Goal: Information Seeking & Learning: Learn about a topic

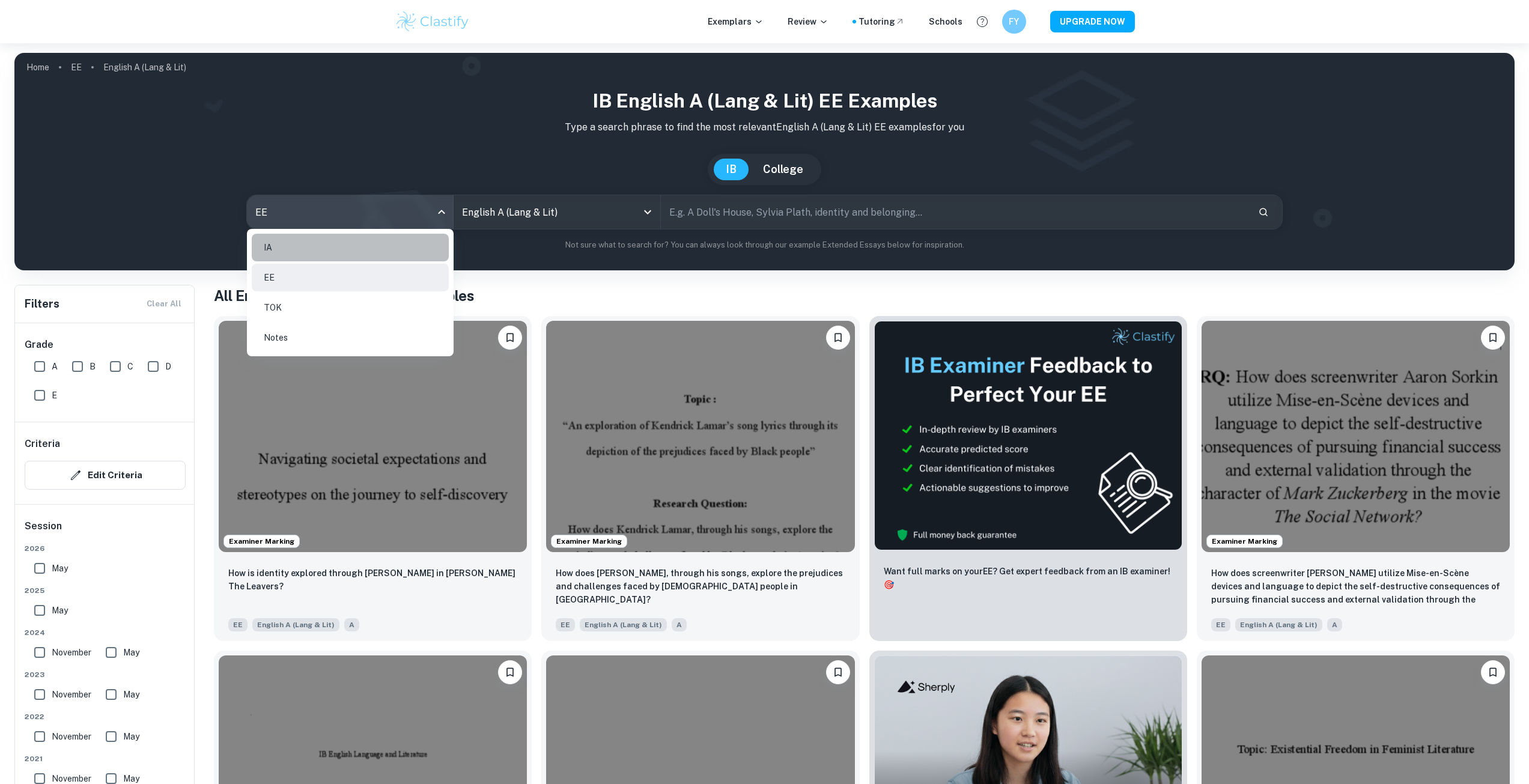
click at [390, 252] on li "IA" at bounding box center [350, 248] width 197 height 28
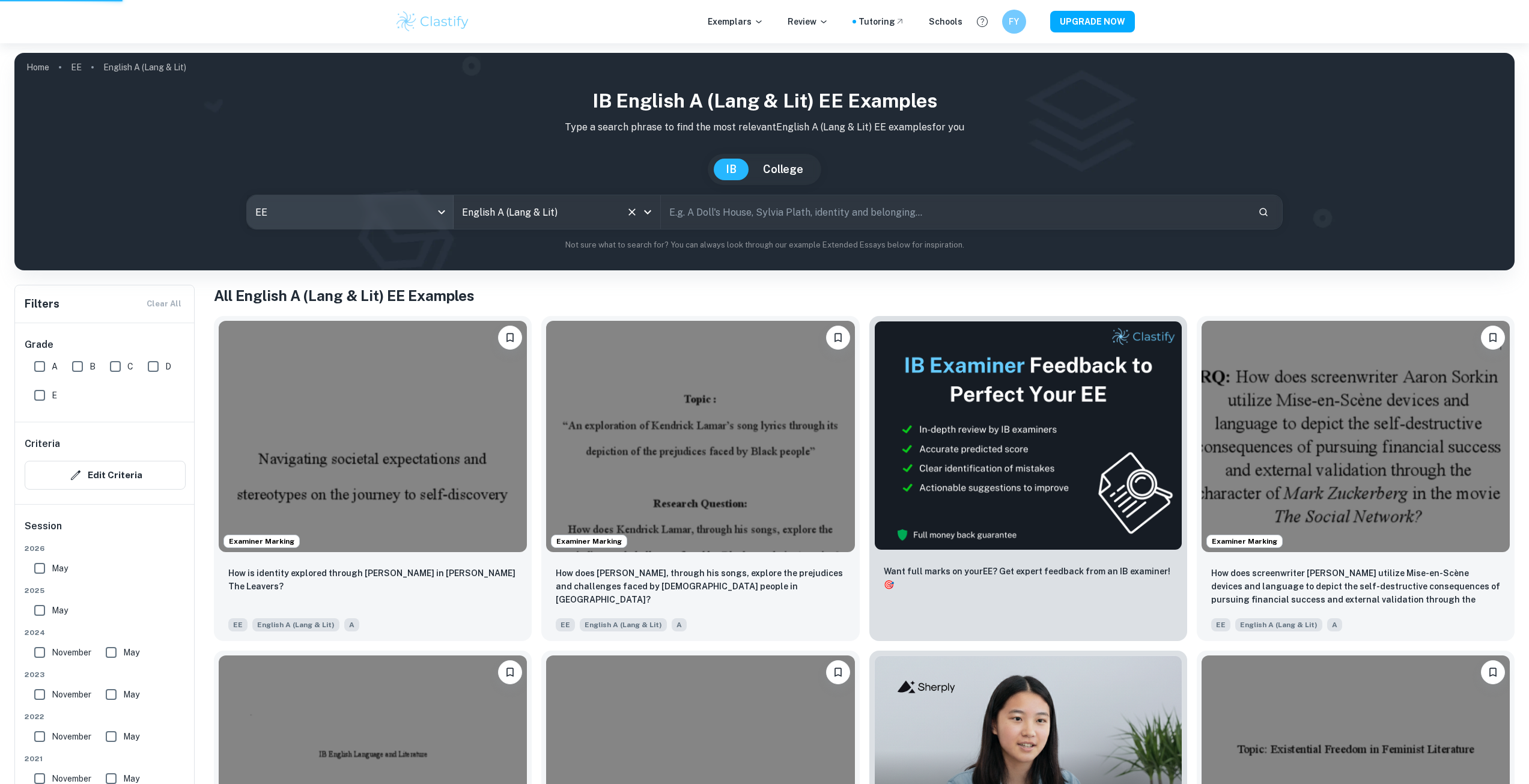
click at [556, 228] on div "English A ([PERSON_NAME] & Lit) All Subjects" at bounding box center [556, 212] width 207 height 34
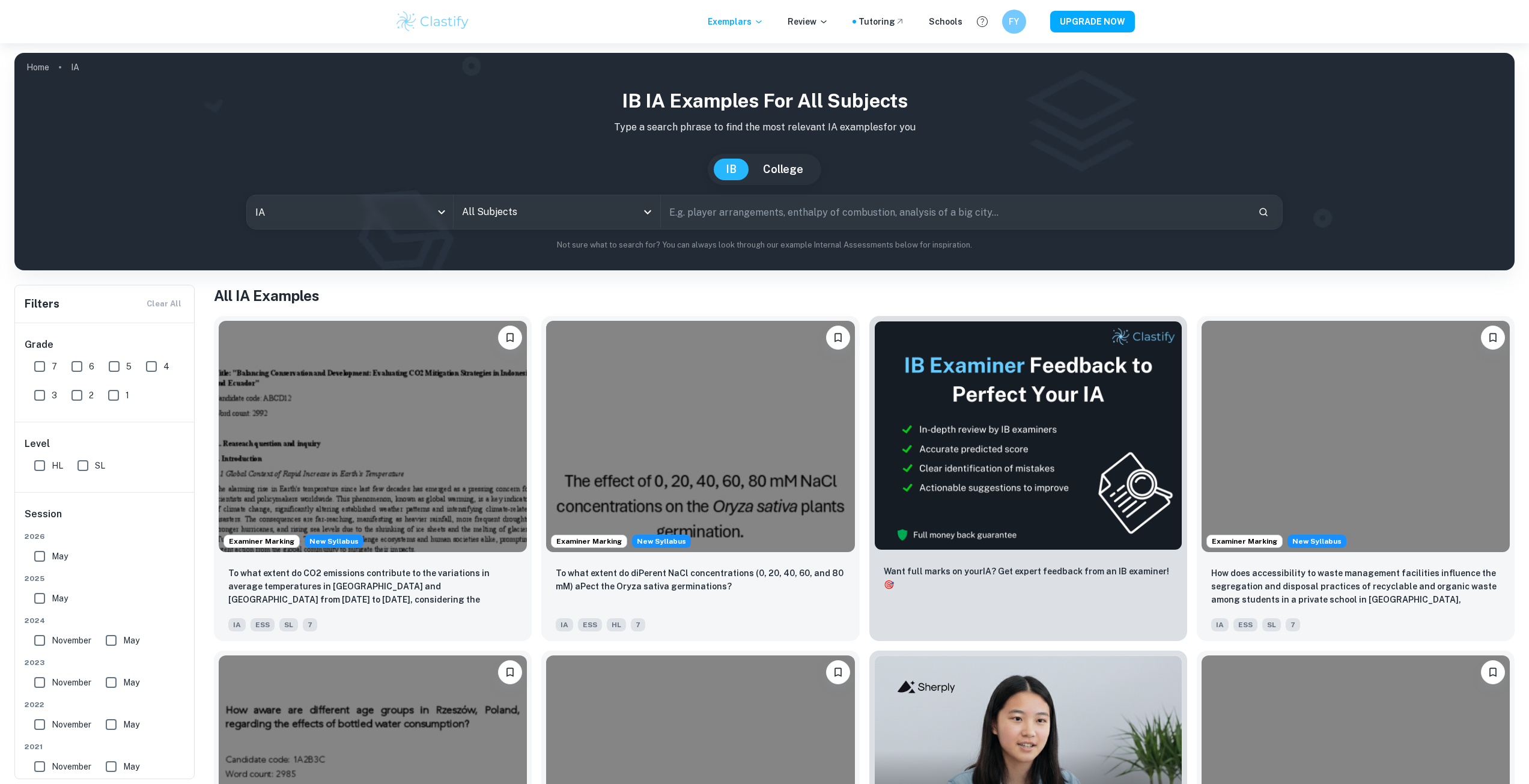
click at [525, 210] on input "All Subjects" at bounding box center [547, 212] width 178 height 23
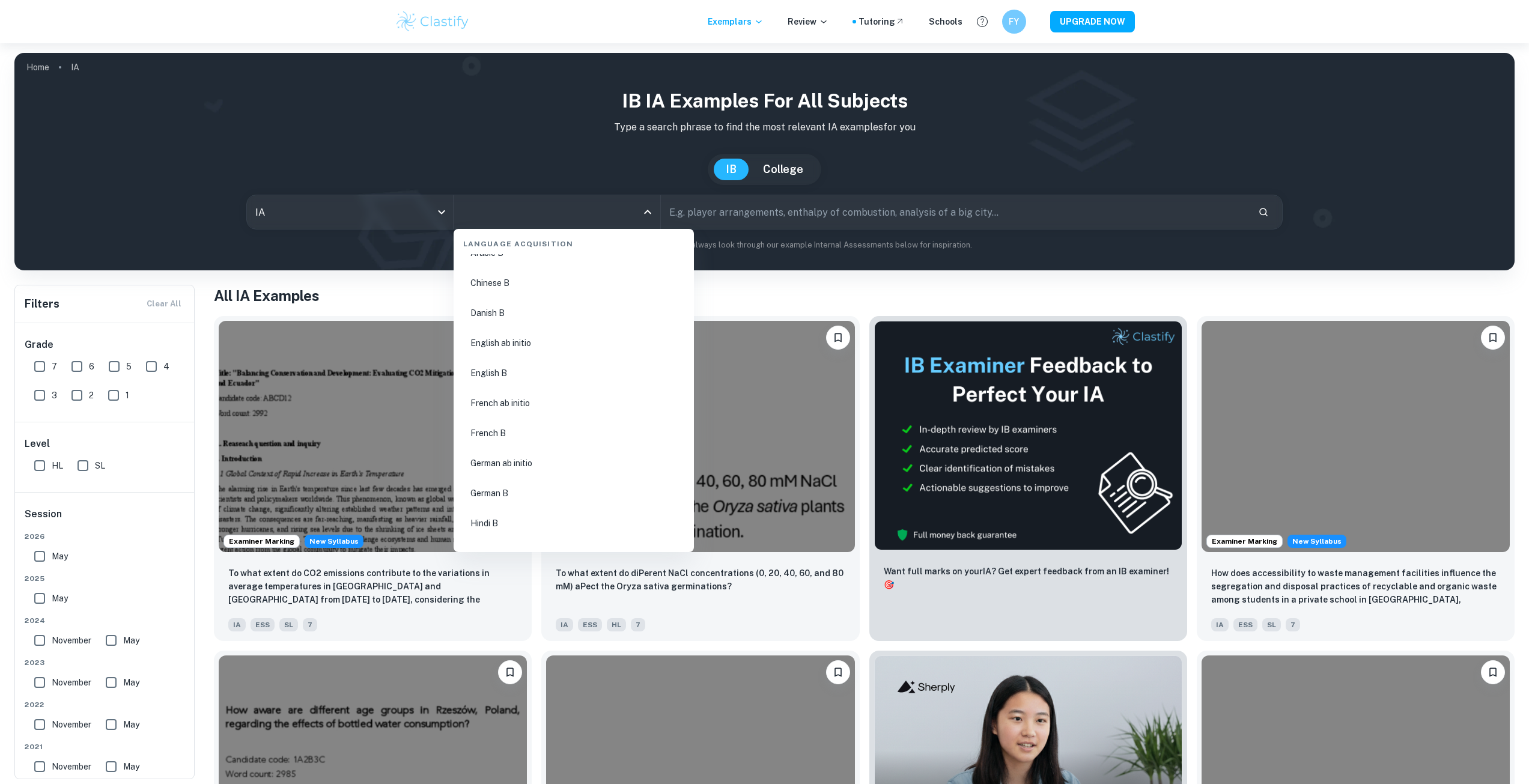
scroll to position [881, 0]
type input "n"
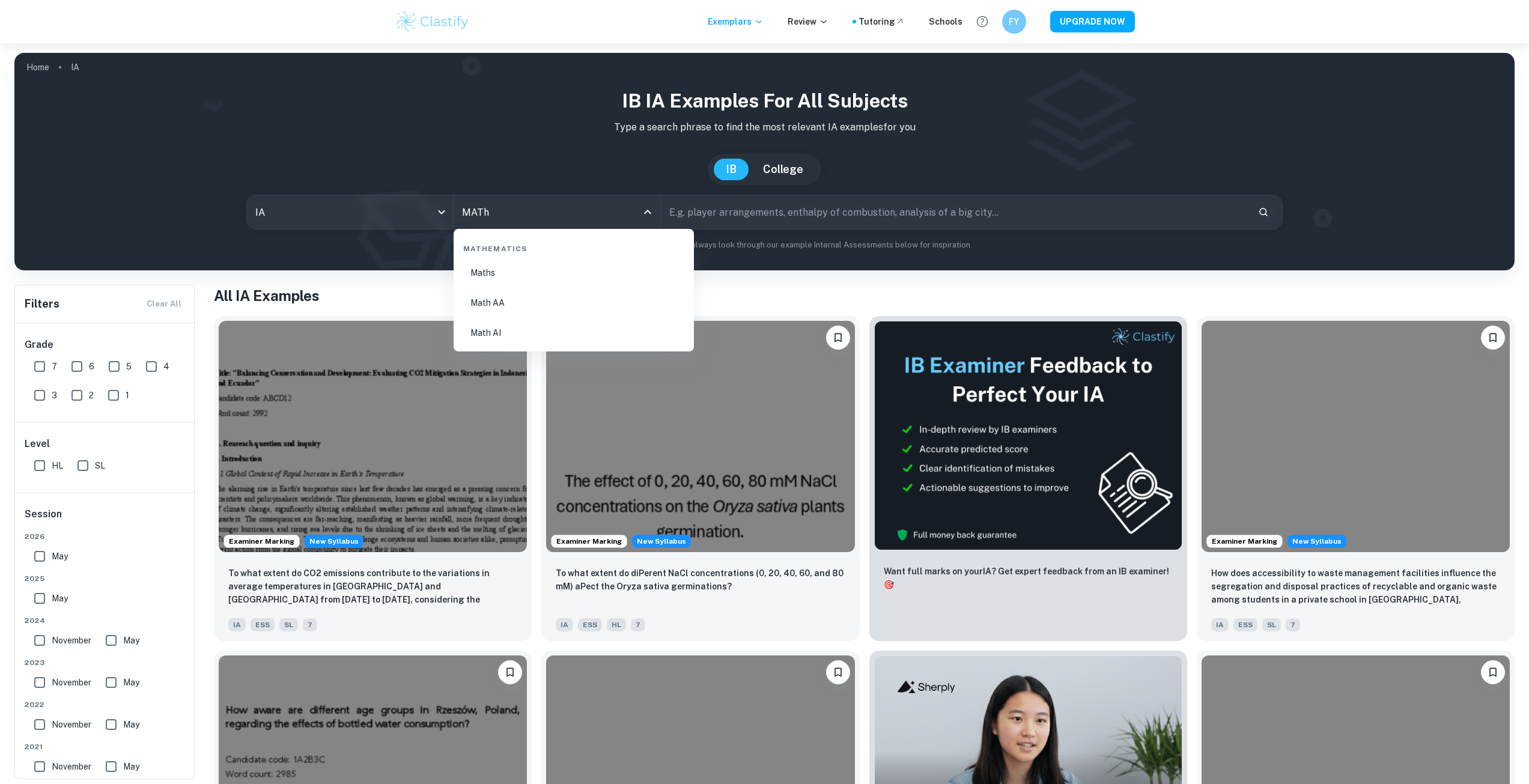
click at [502, 297] on li "Math AA" at bounding box center [573, 303] width 231 height 28
type input "Math AA"
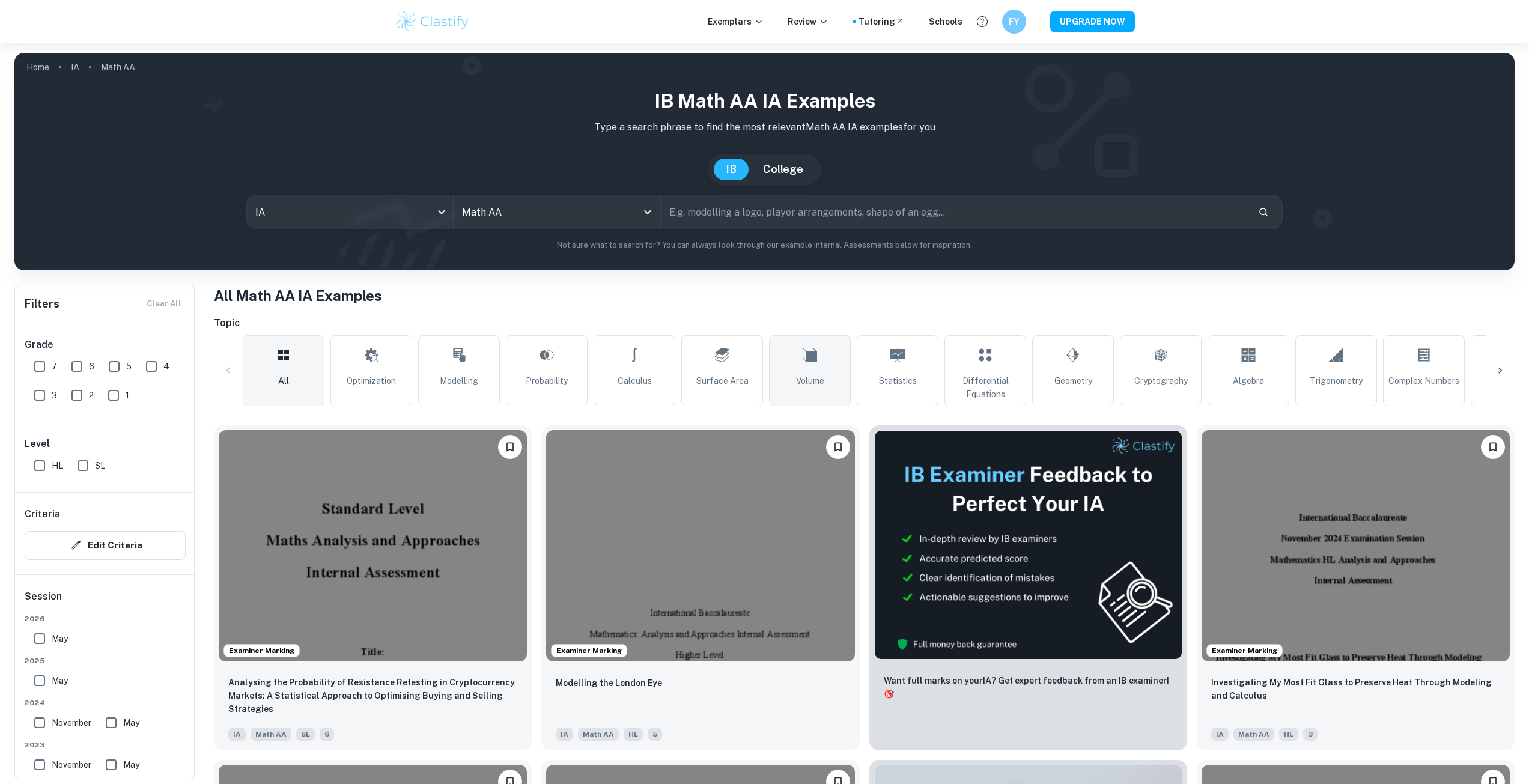
click at [777, 362] on link "Volume" at bounding box center [810, 370] width 82 height 71
type input "Volume"
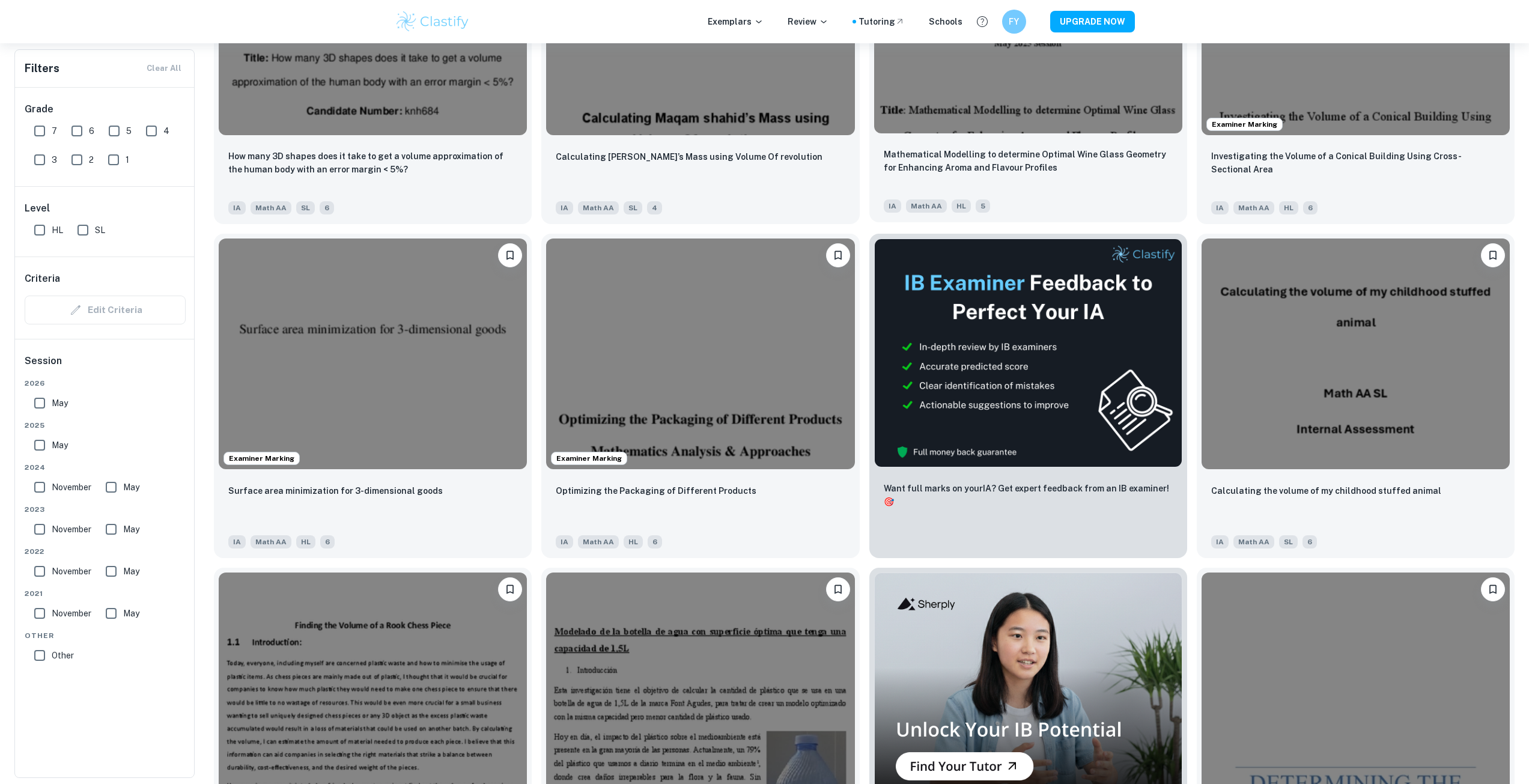
scroll to position [2963, 0]
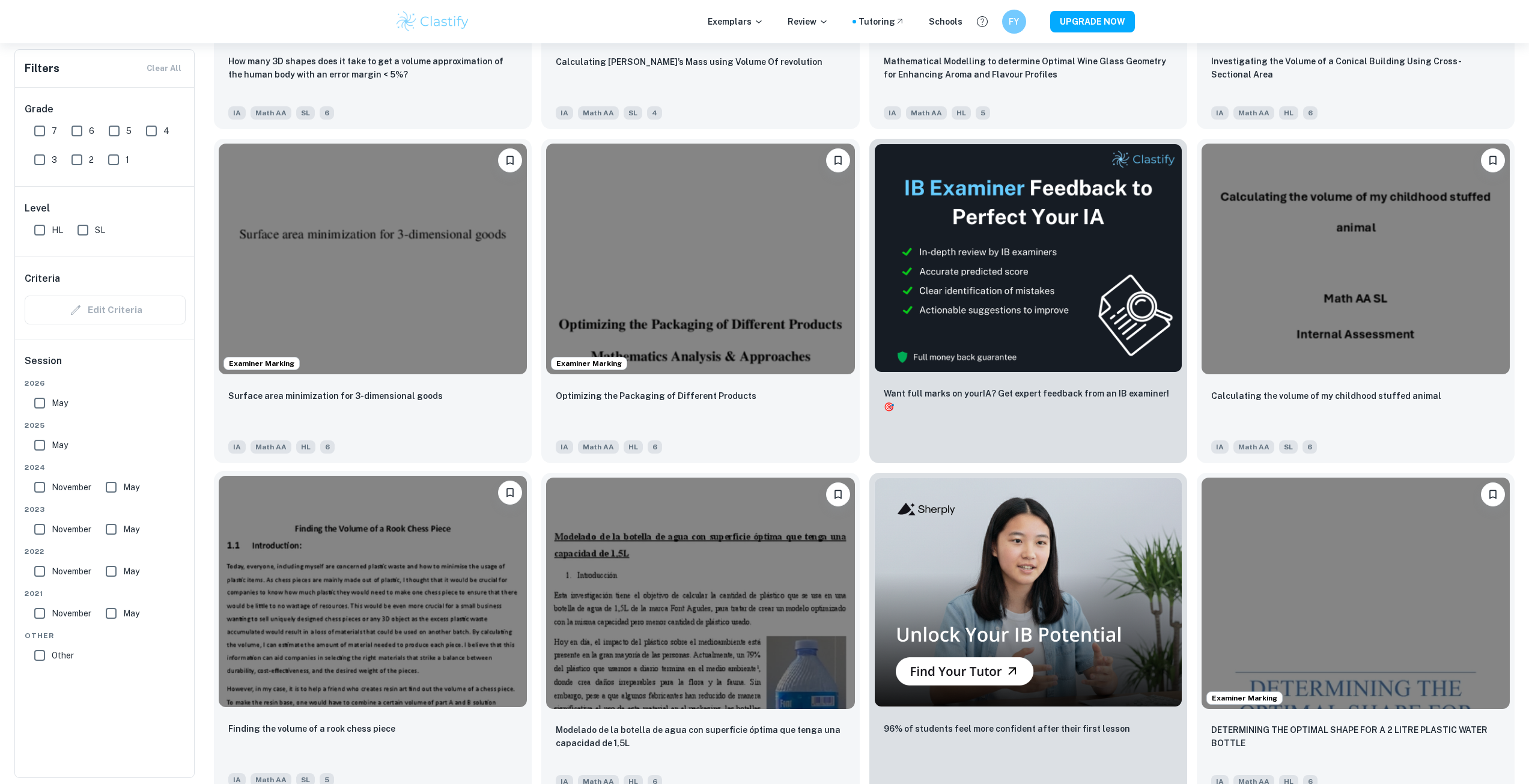
click at [428, 588] on img at bounding box center [373, 591] width 308 height 231
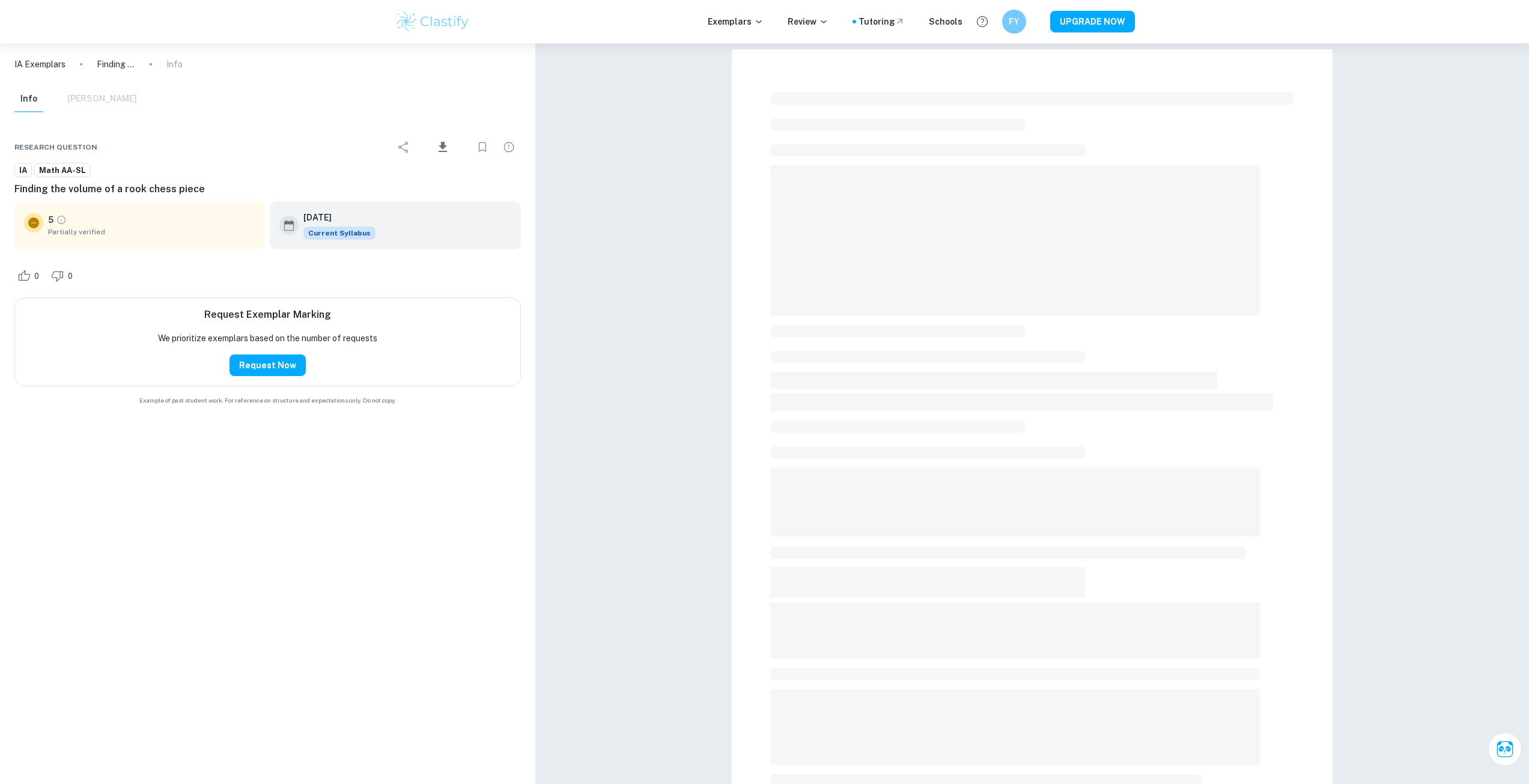
drag, startPoint x: 591, startPoint y: 562, endPoint x: 656, endPoint y: 570, distance: 65.5
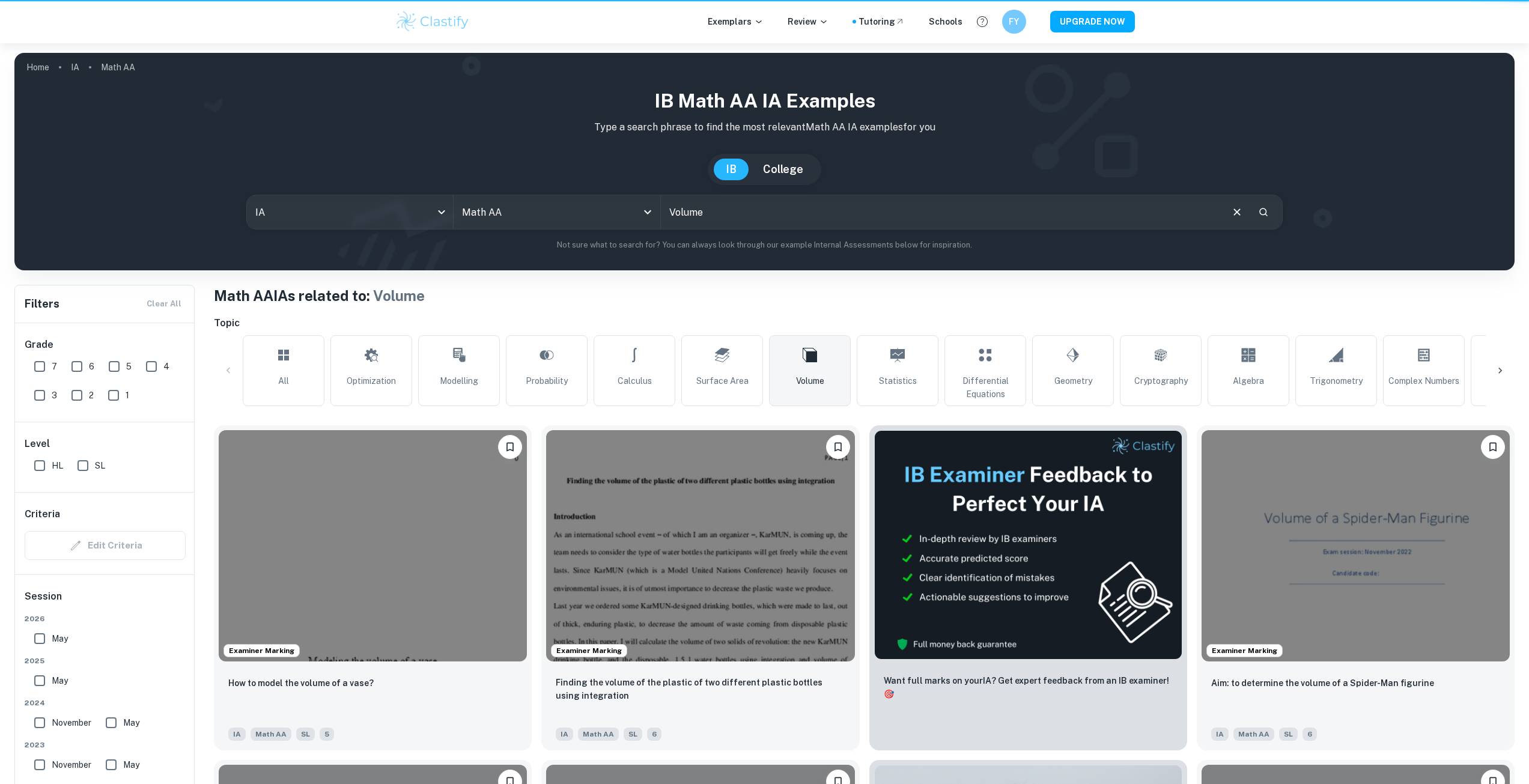
scroll to position [2963, 0]
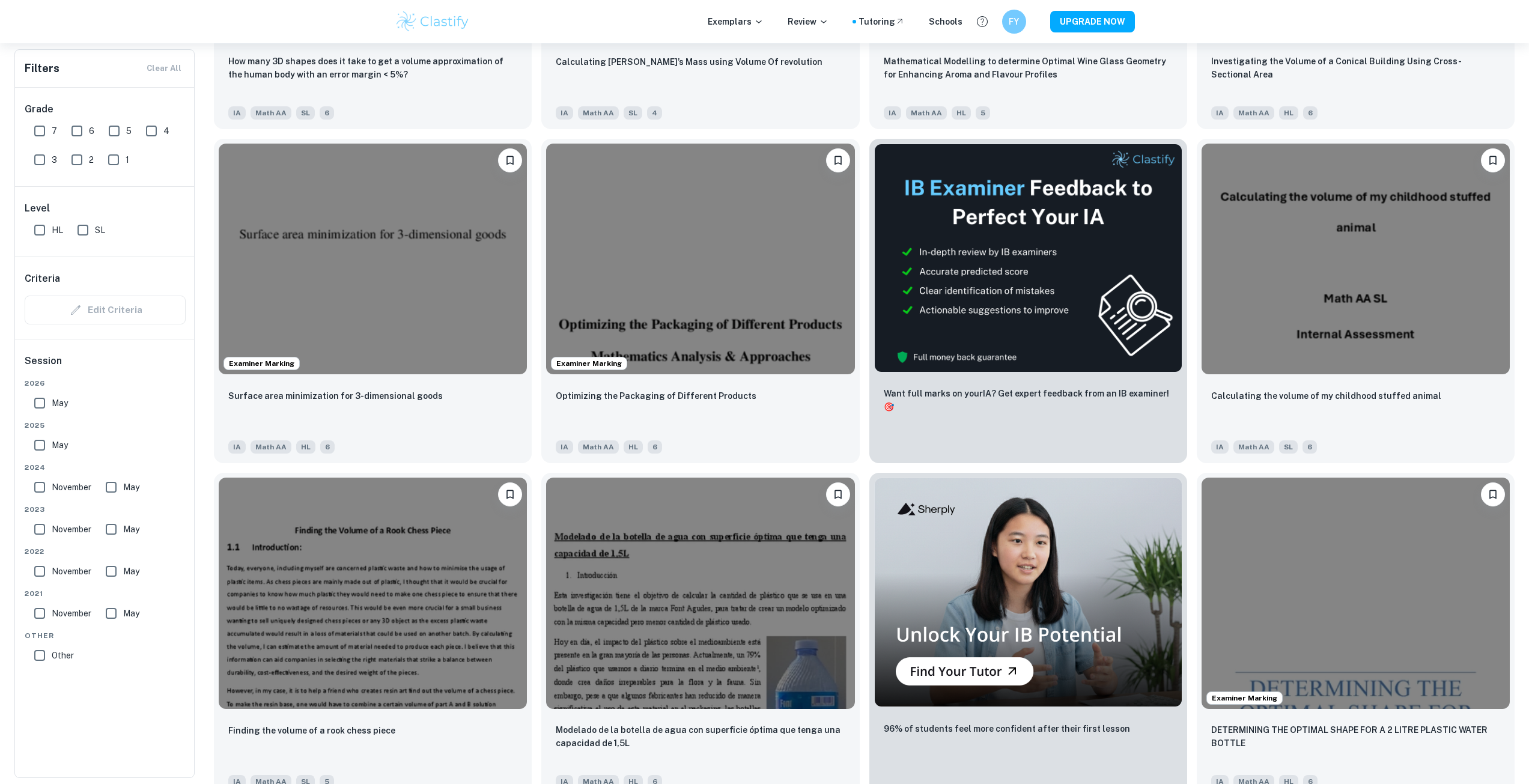
click at [24, 410] on div "Session 2026 May 2025 May 2024 November May 2023 November May 2022 November May…" at bounding box center [105, 513] width 180 height 347
click at [30, 410] on input "May" at bounding box center [40, 403] width 24 height 24
checkbox input "true"
click at [43, 463] on span "2024" at bounding box center [105, 467] width 161 height 11
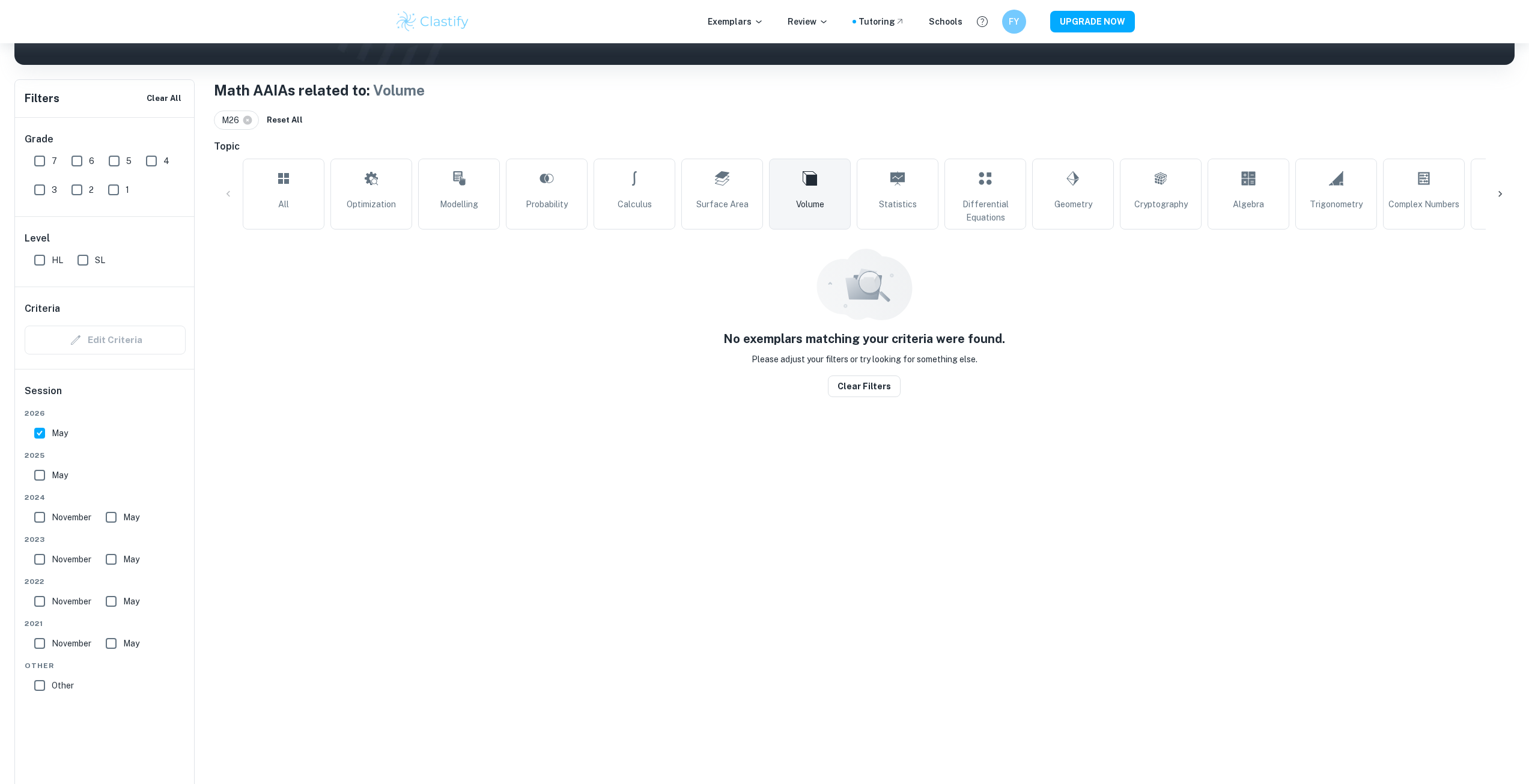
click at [44, 451] on div "2026 May 2025 May 2024 November May 2023 November May 2022 November May 2021 No…" at bounding box center [105, 555] width 161 height 294
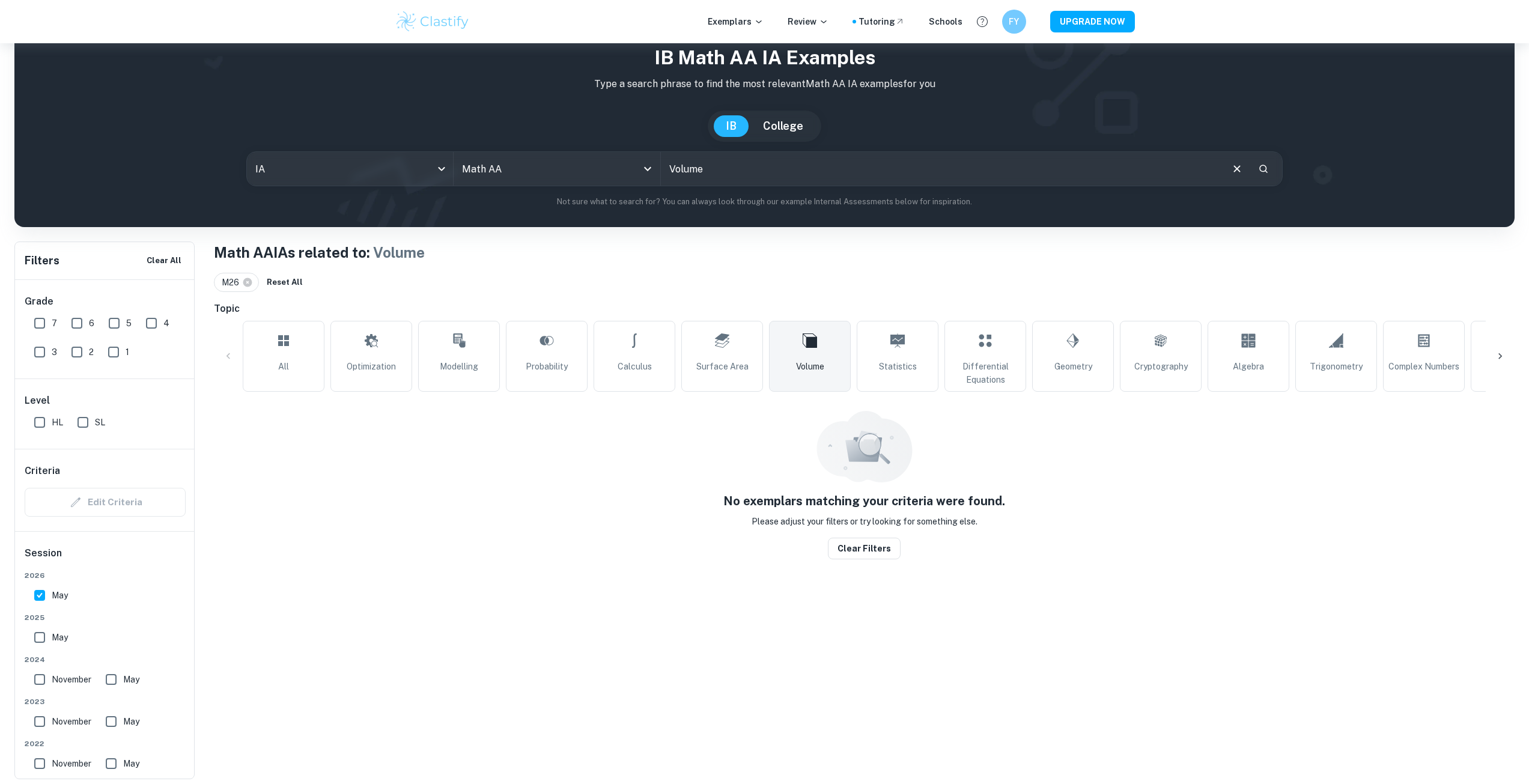
click at [41, 642] on input "May" at bounding box center [40, 637] width 24 height 24
checkbox input "true"
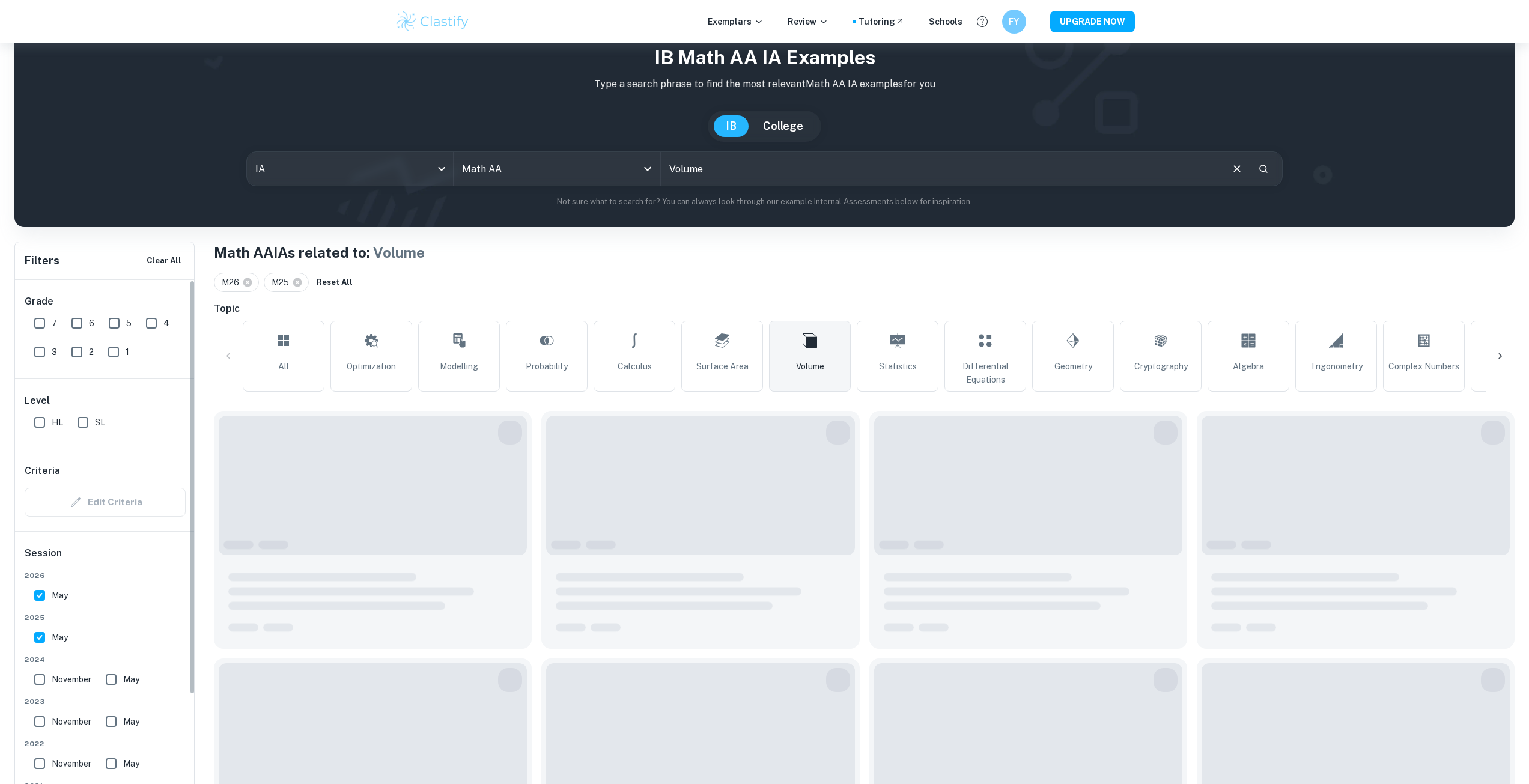
scroll to position [220, 0]
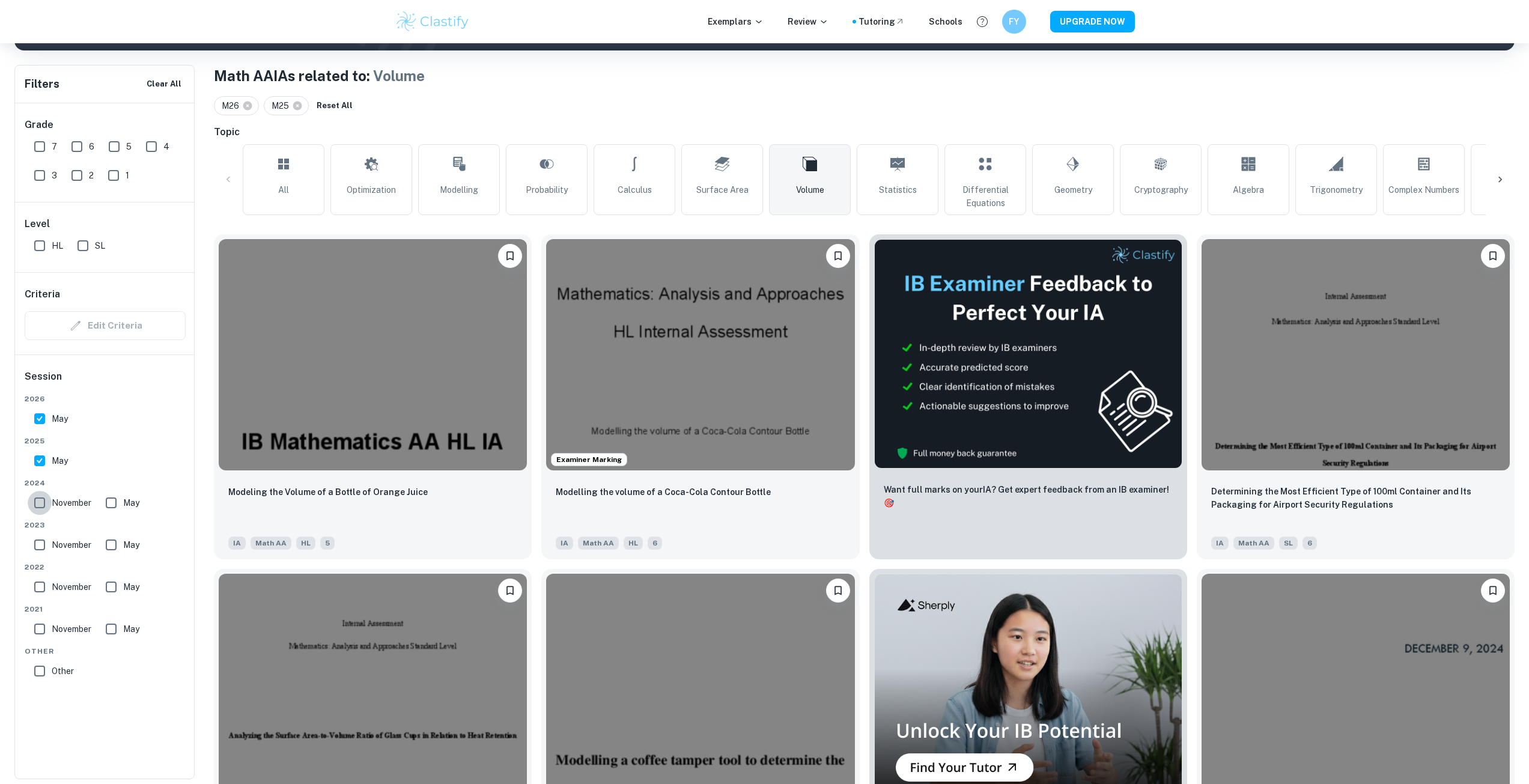
click at [47, 510] on input "November" at bounding box center [40, 503] width 24 height 24
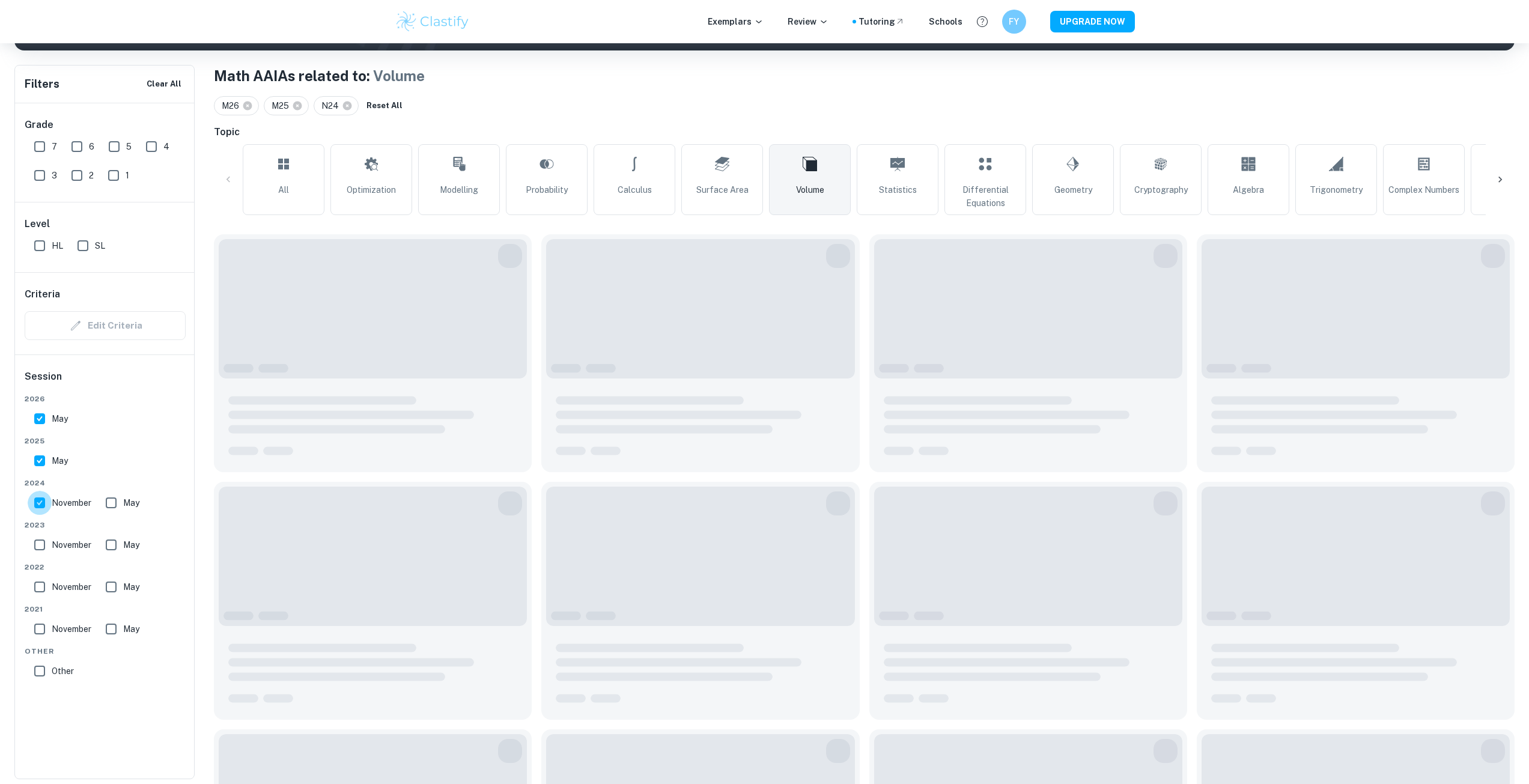
click at [41, 507] on input "November" at bounding box center [40, 503] width 24 height 24
checkbox input "false"
click at [125, 508] on span "May" at bounding box center [131, 503] width 16 height 13
click at [123, 508] on input "May" at bounding box center [112, 503] width 24 height 24
checkbox input "true"
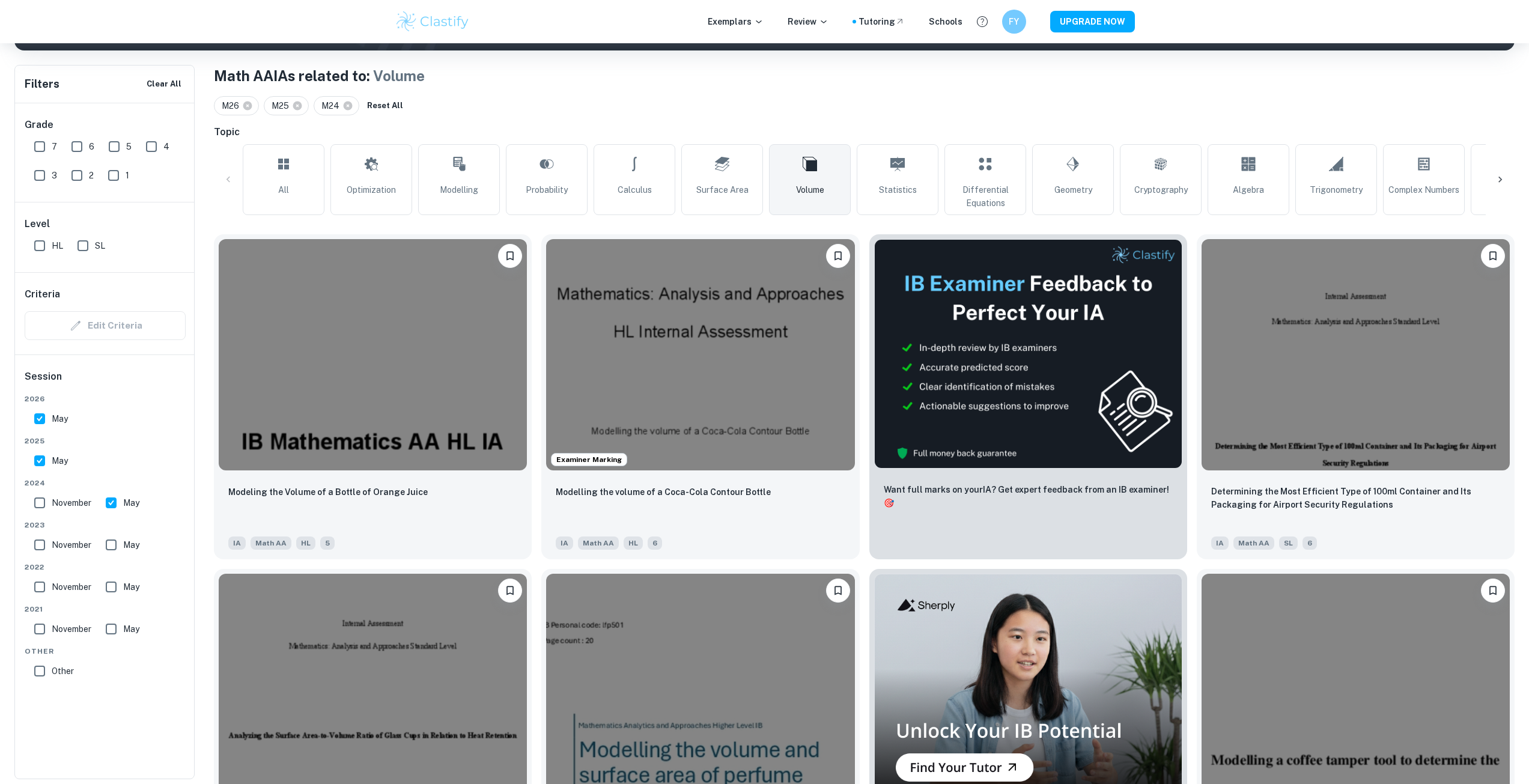
click at [36, 500] on input "November" at bounding box center [40, 503] width 24 height 24
checkbox input "true"
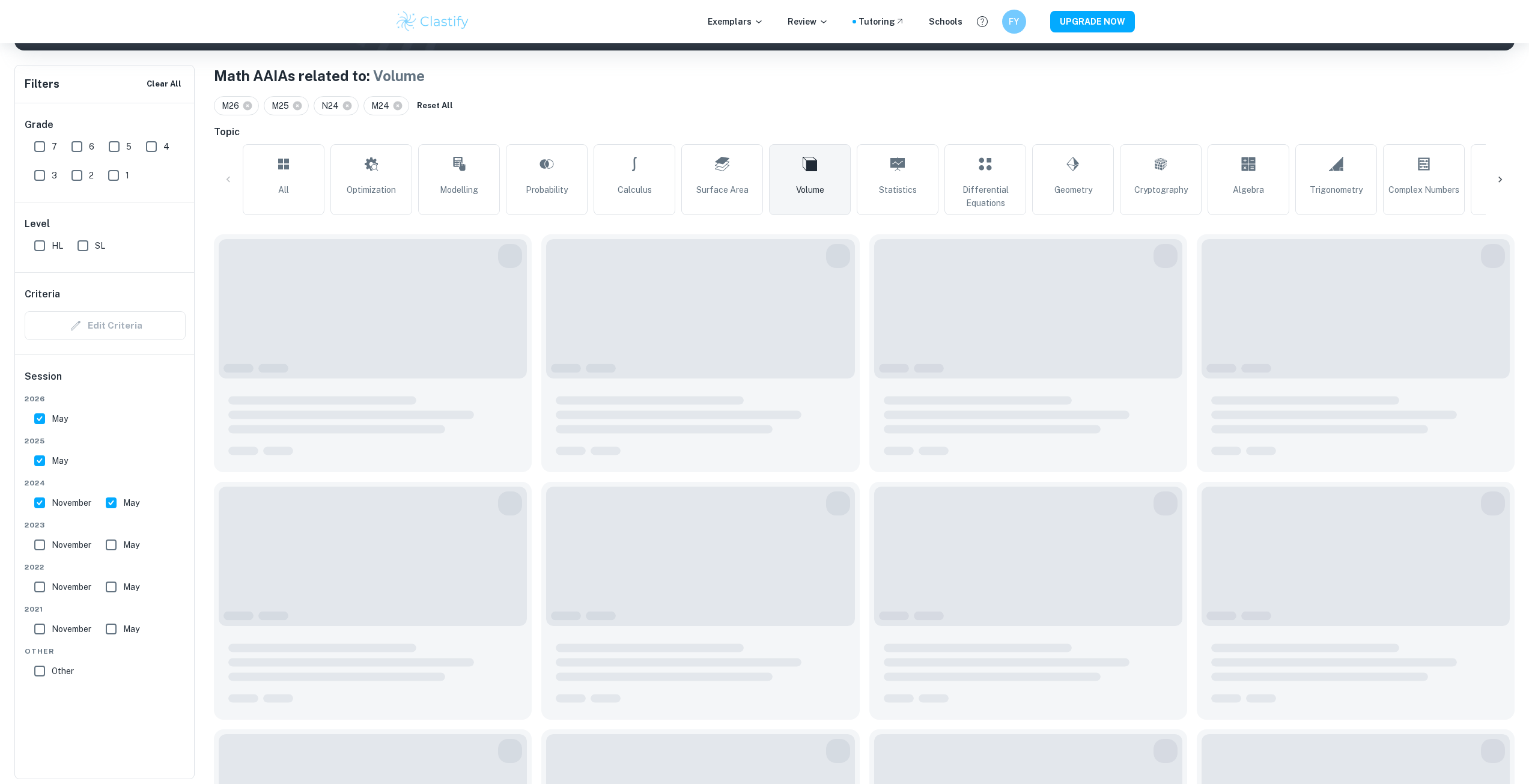
click at [45, 244] on input "HL" at bounding box center [40, 246] width 24 height 24
checkbox input "true"
click at [41, 154] on input "7" at bounding box center [40, 147] width 24 height 24
checkbox input "true"
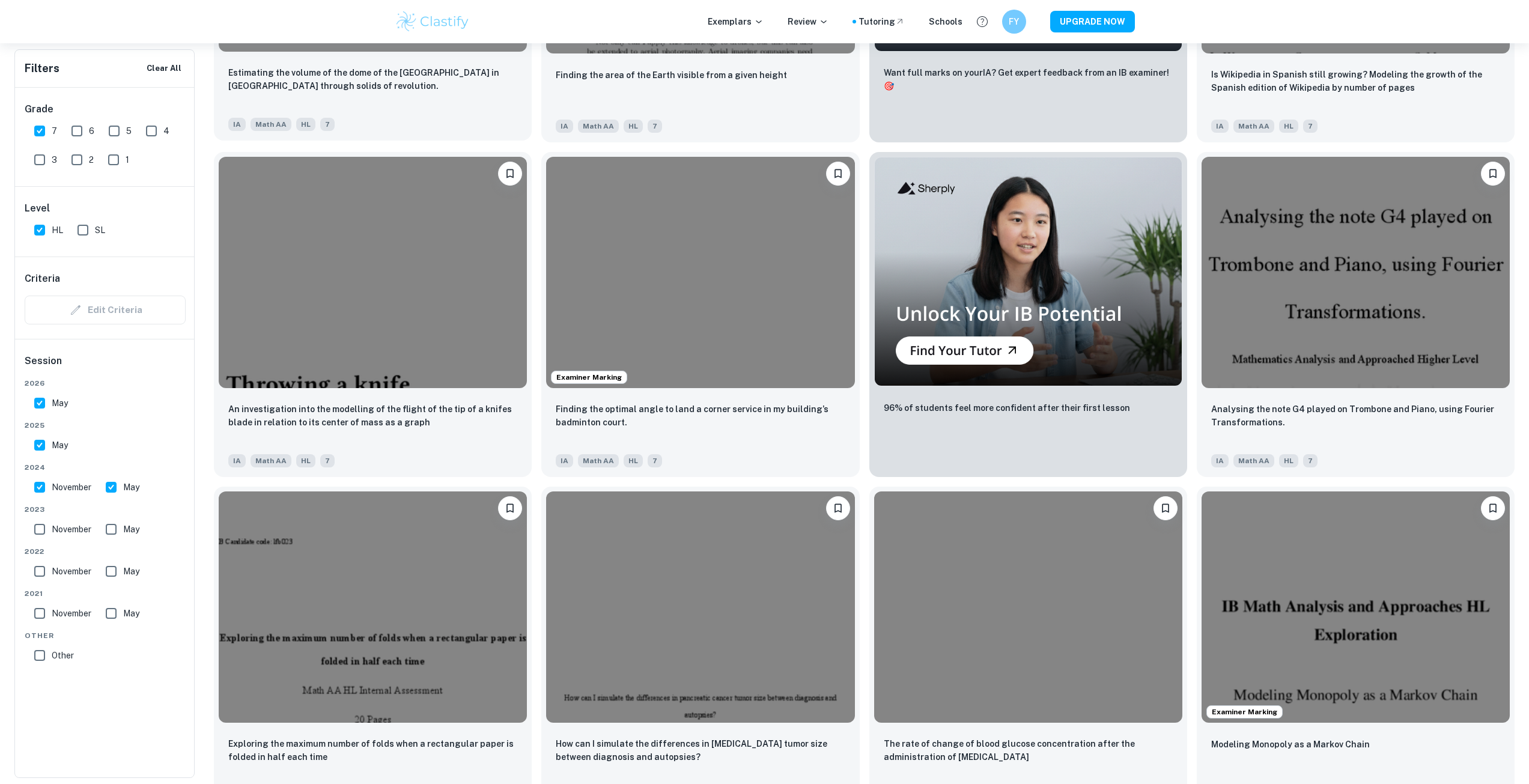
scroll to position [300, 0]
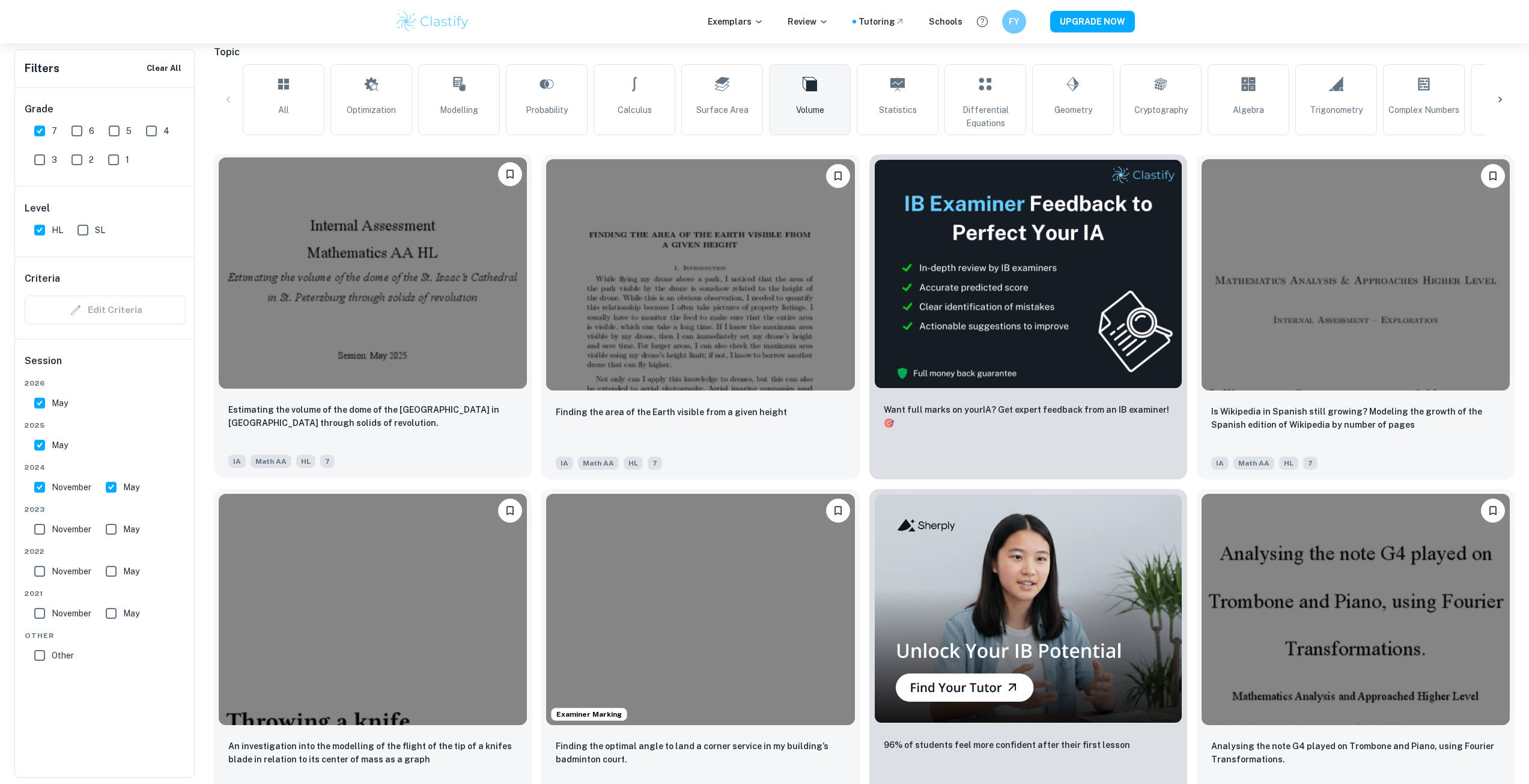
click at [336, 299] on img at bounding box center [373, 273] width 308 height 231
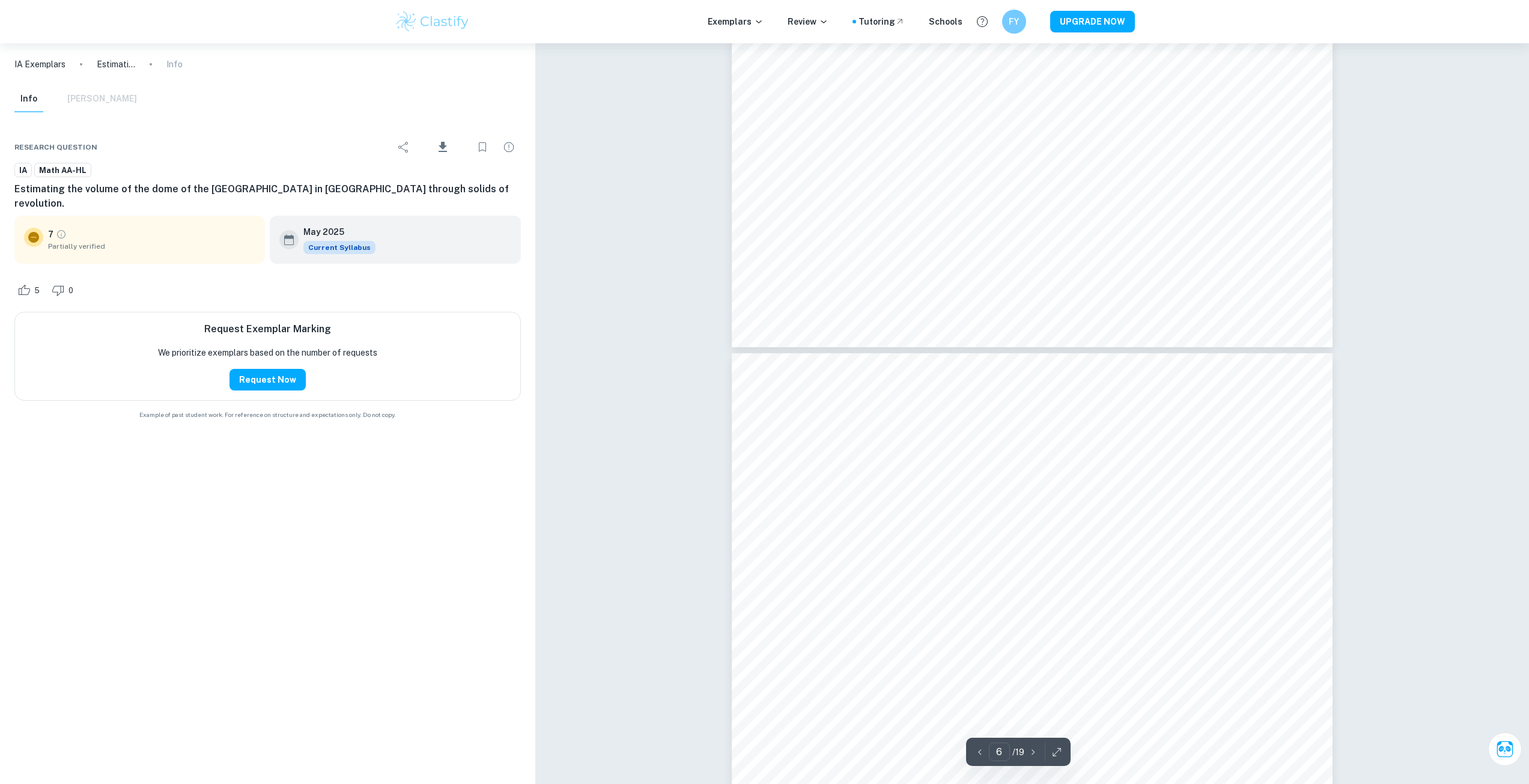
drag, startPoint x: 588, startPoint y: 201, endPoint x: 546, endPoint y: 199, distance: 42.0
type input "18"
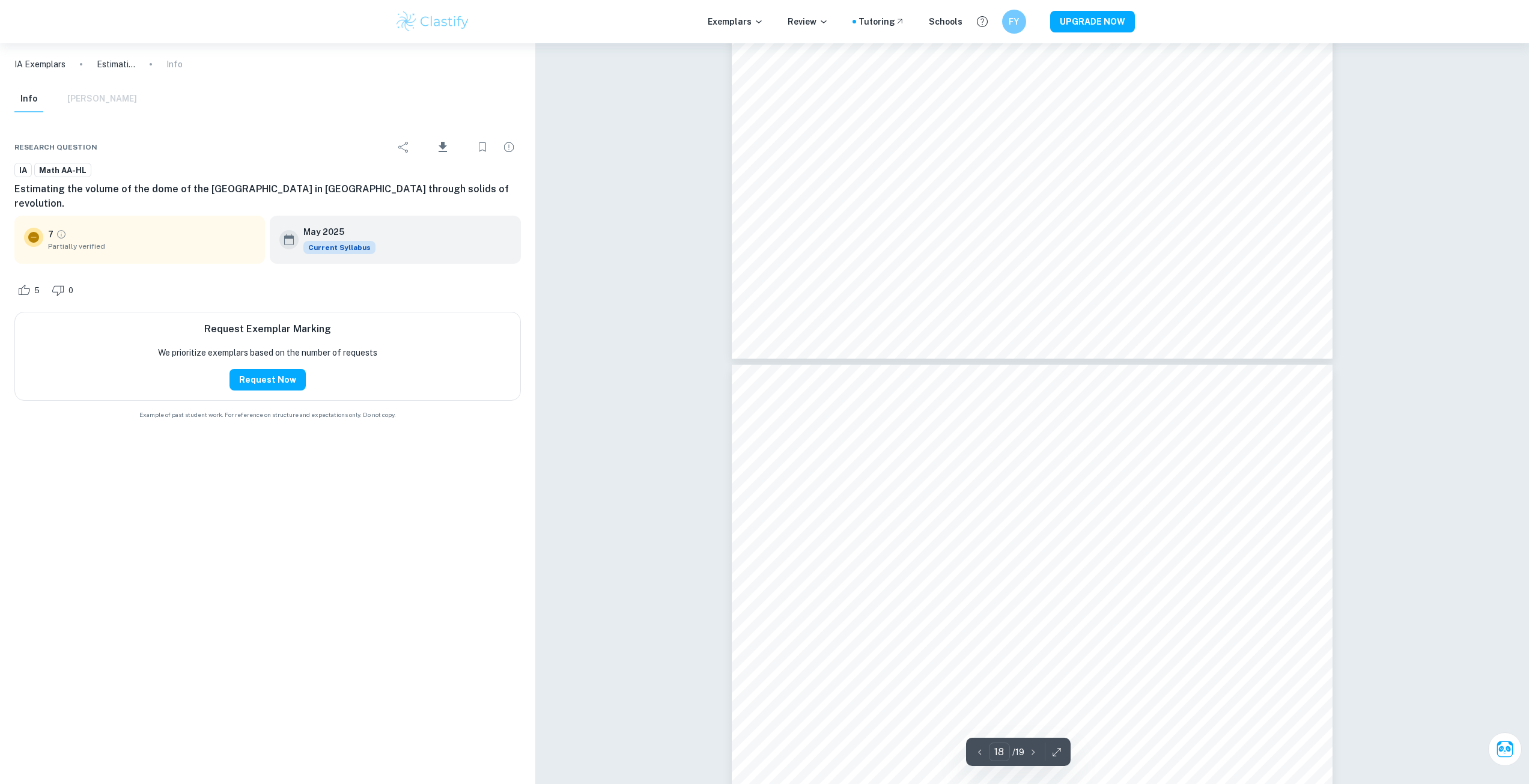
scroll to position [15297, 0]
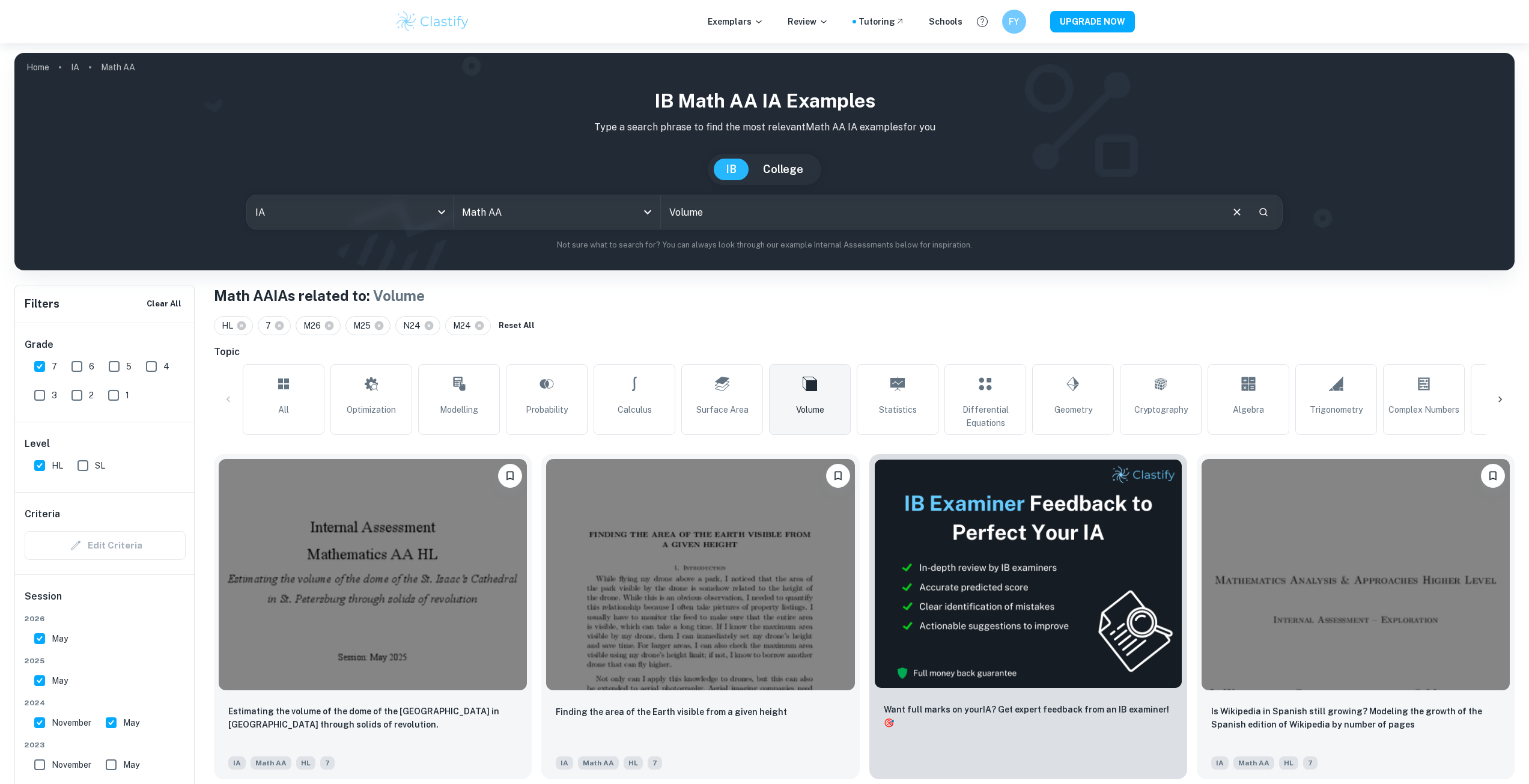
scroll to position [161, 0]
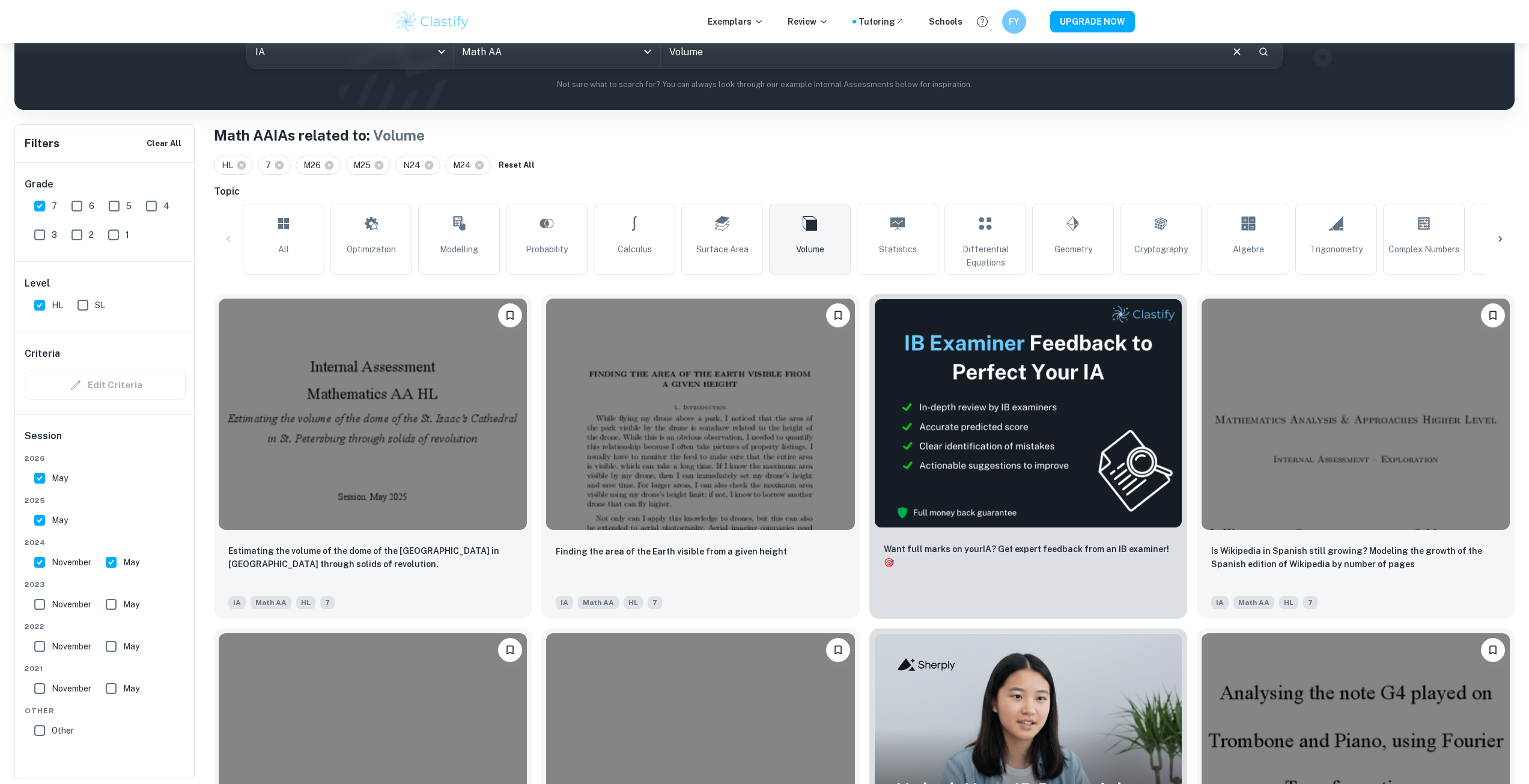
click at [813, 230] on icon at bounding box center [810, 224] width 15 height 15
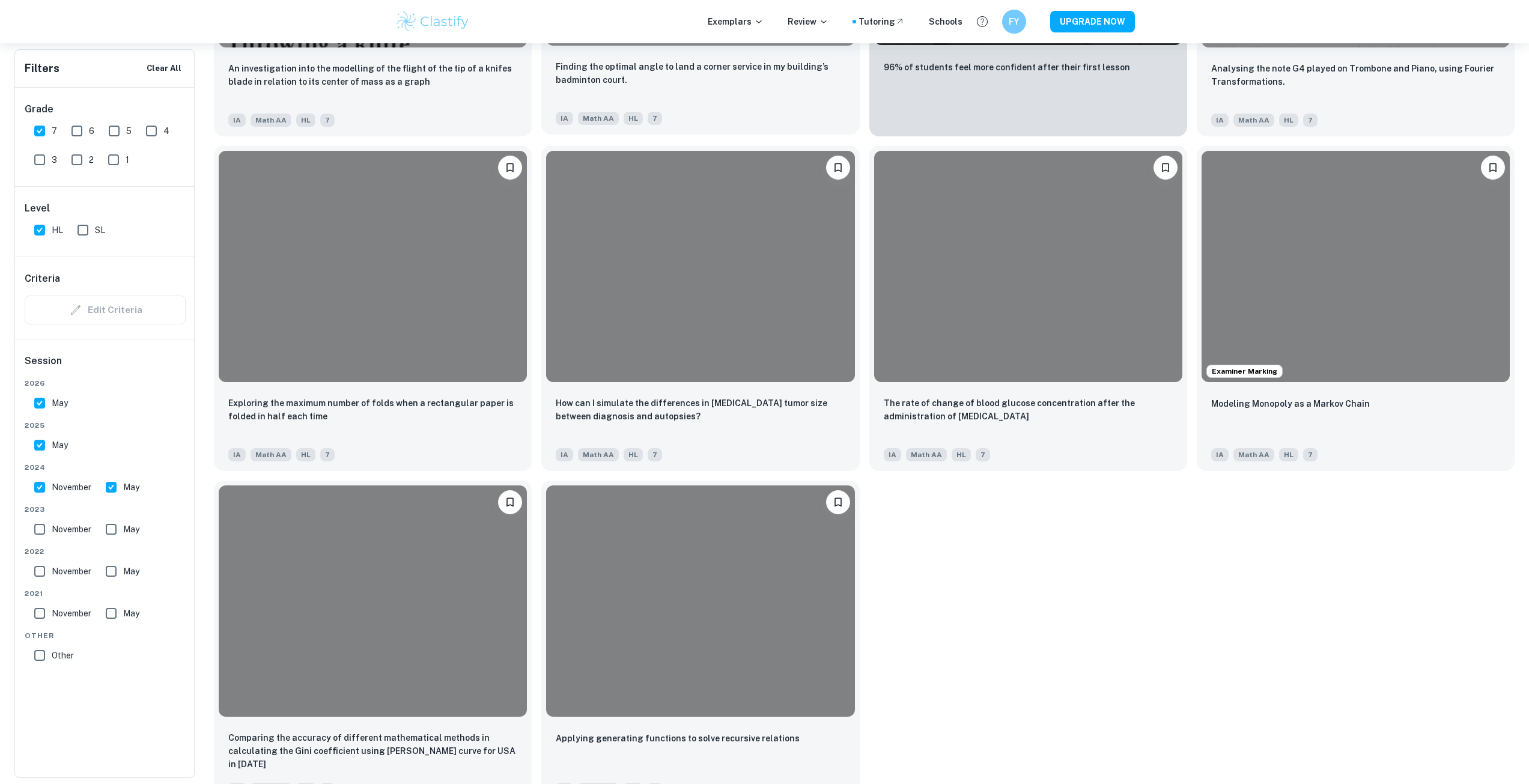
scroll to position [999, 0]
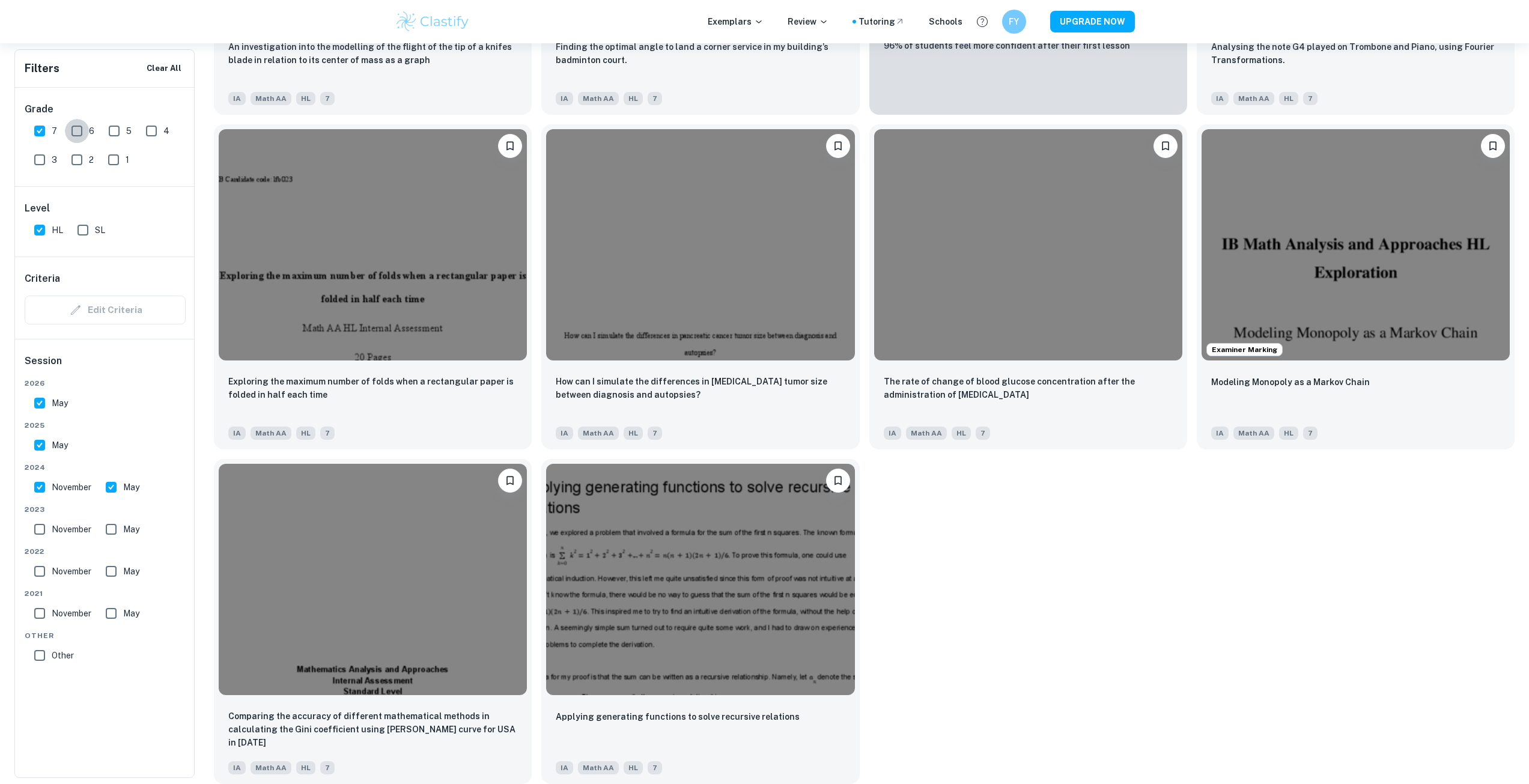
click at [84, 124] on input "6" at bounding box center [77, 131] width 24 height 24
checkbox input "true"
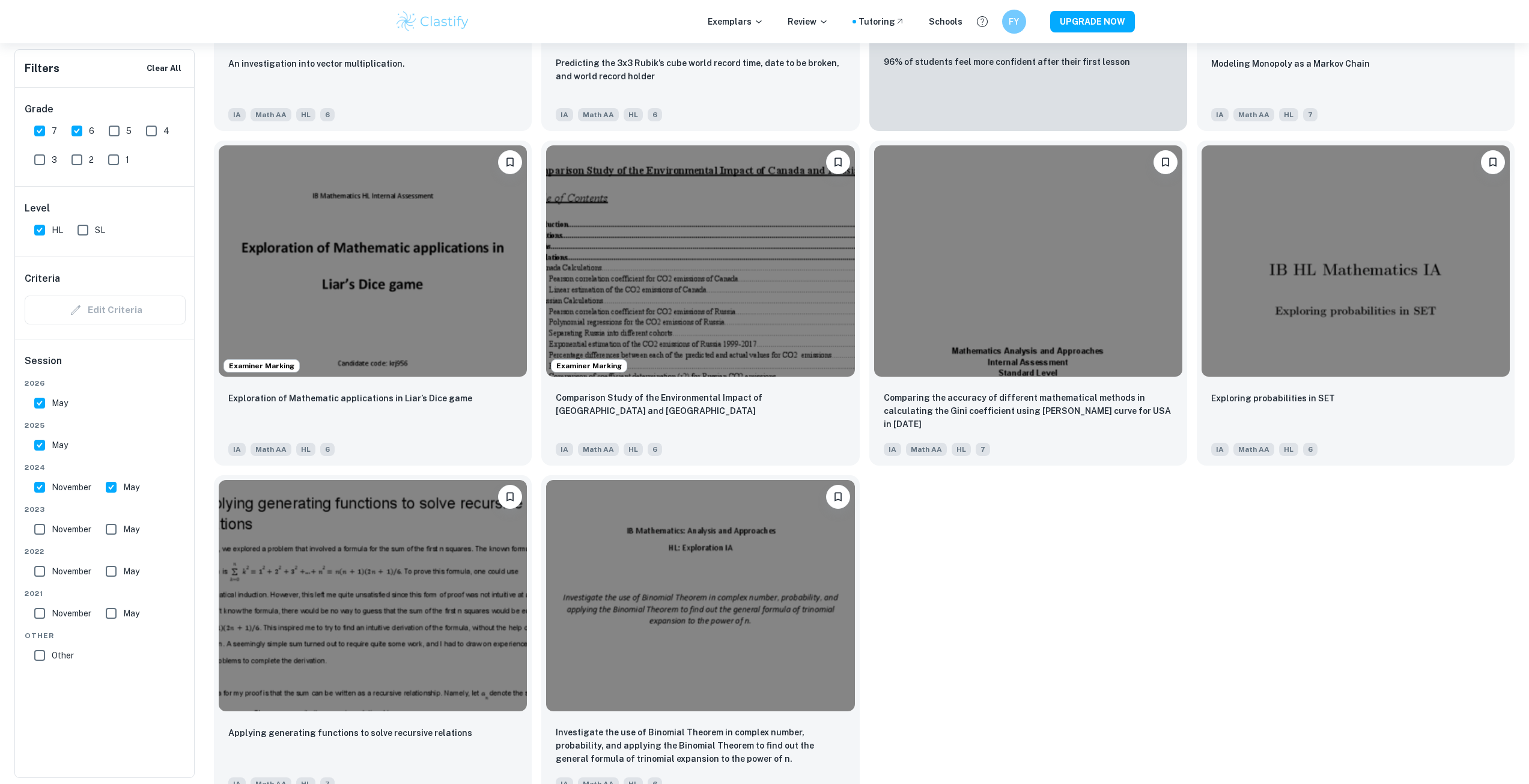
scroll to position [3675, 0]
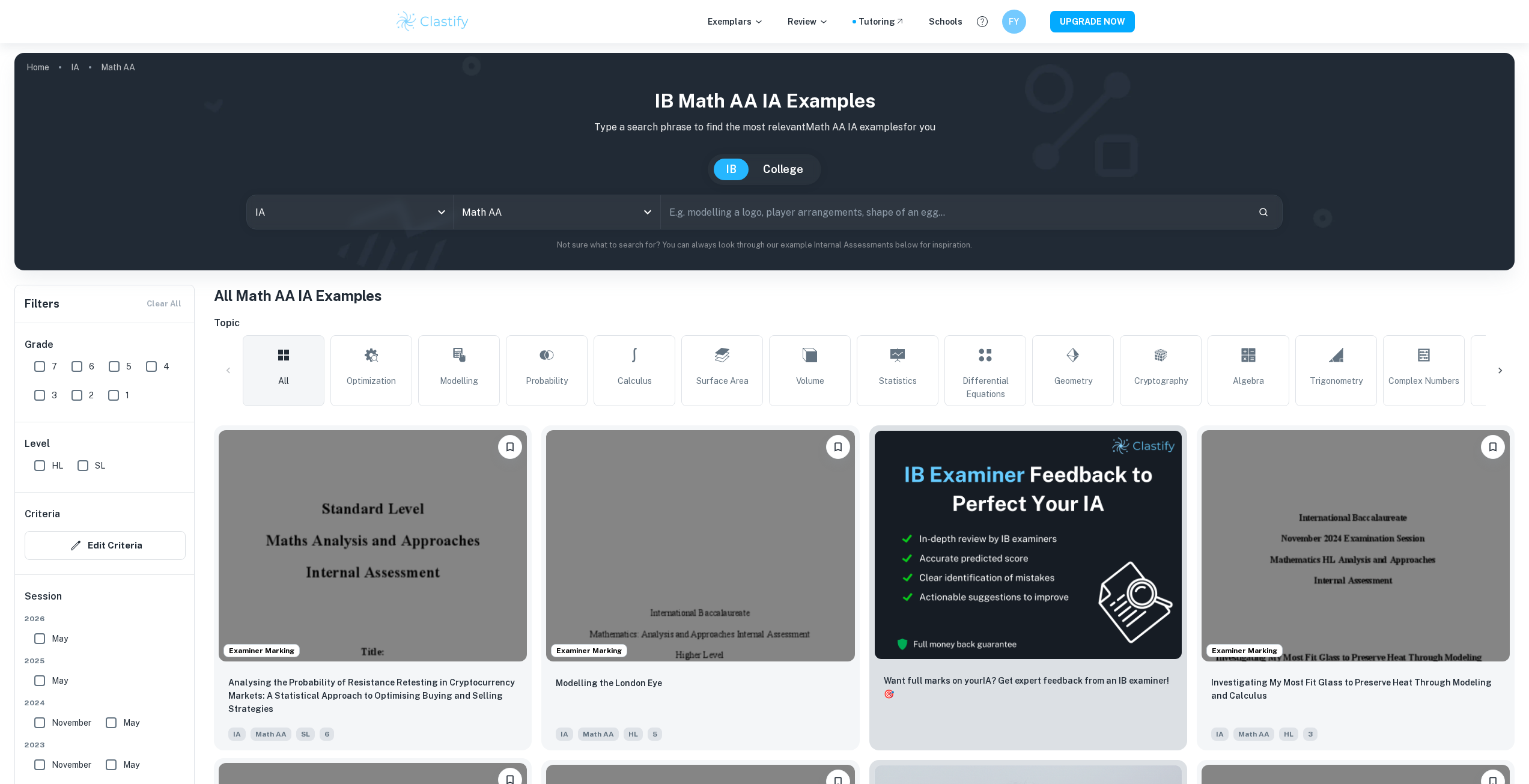
scroll to position [400, 0]
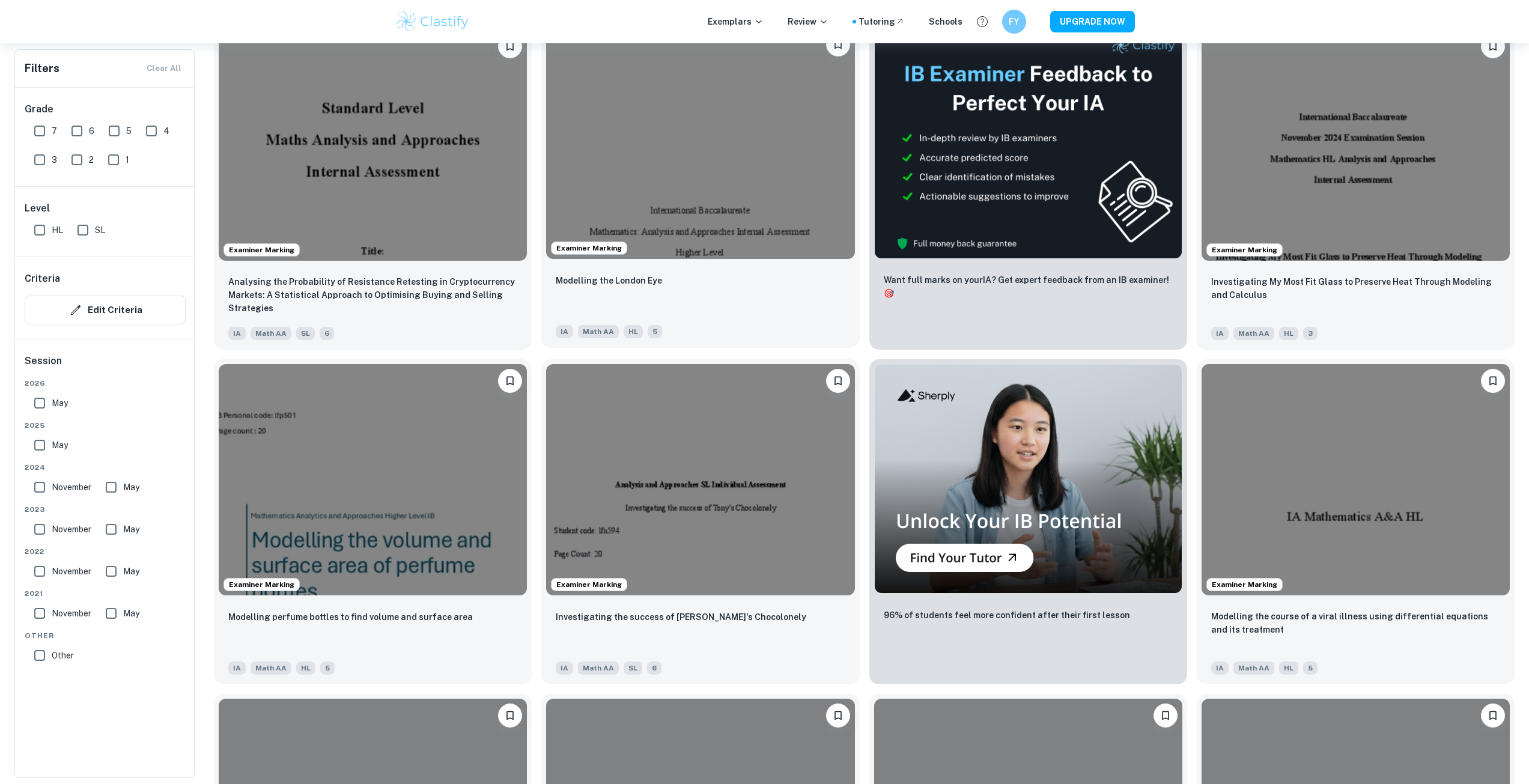
click at [672, 264] on div "Modelling the London Eye IA Math AA HL 5" at bounding box center [700, 305] width 318 height 84
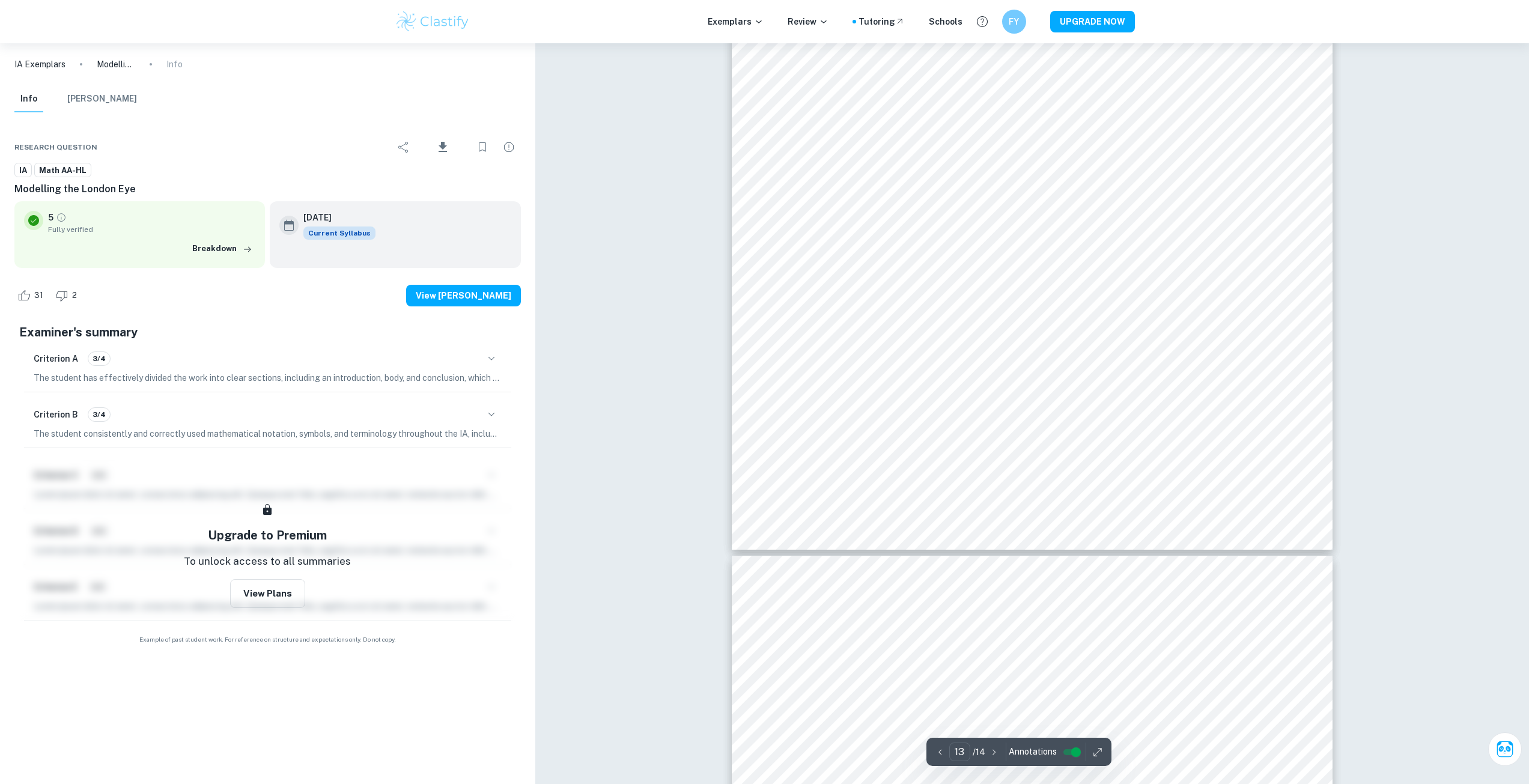
type input "14"
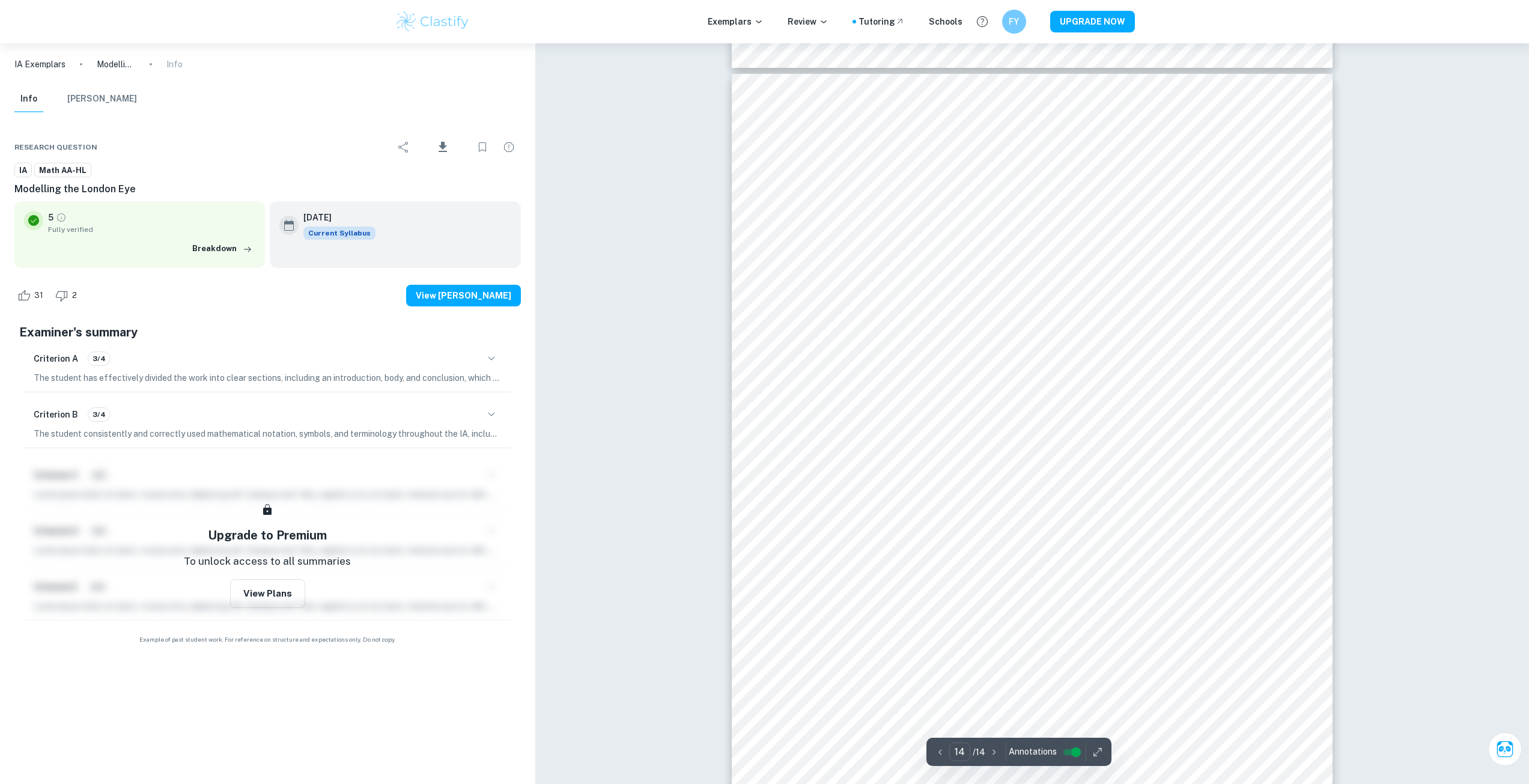
scroll to position [11614, 0]
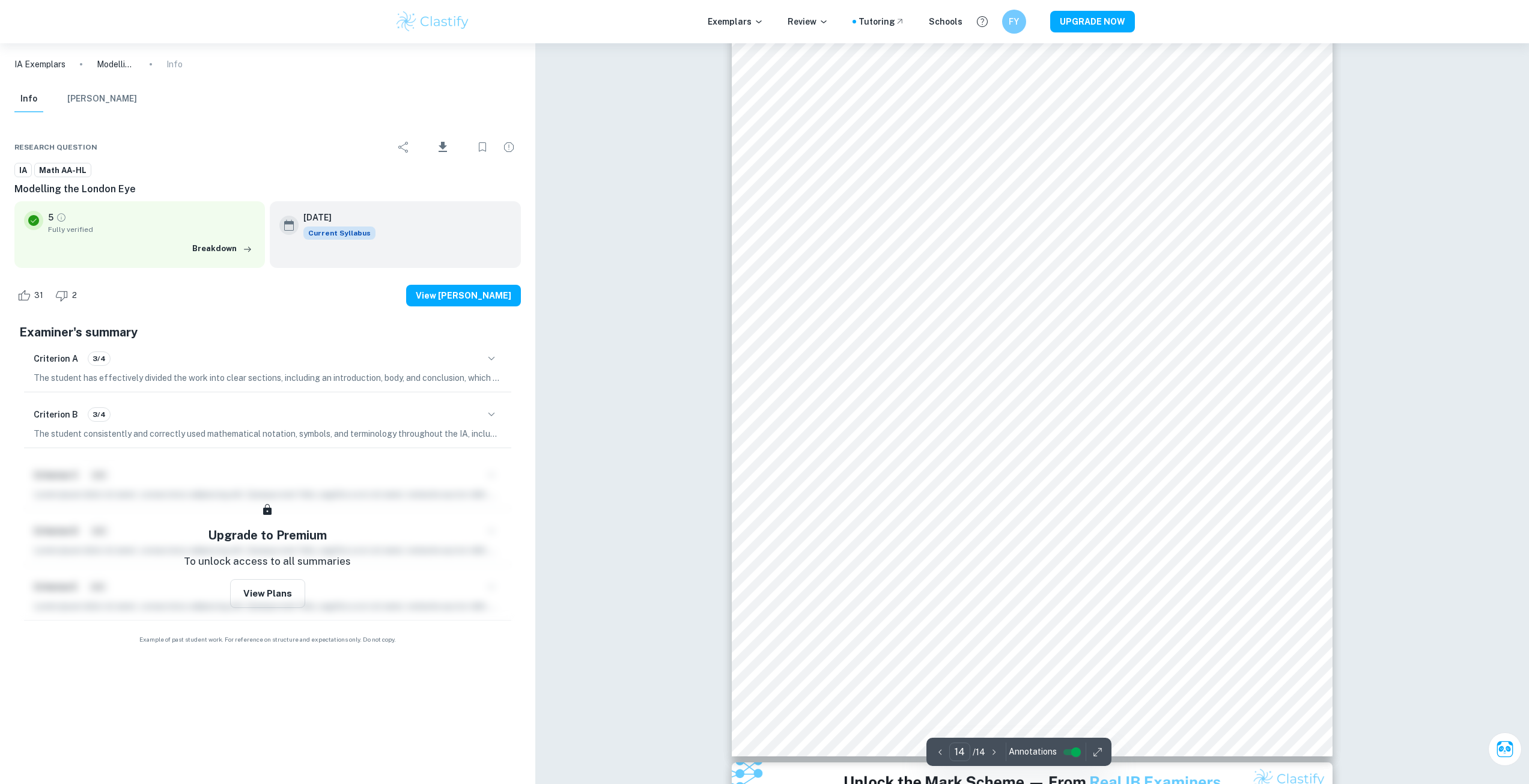
scroll to position [11534, 0]
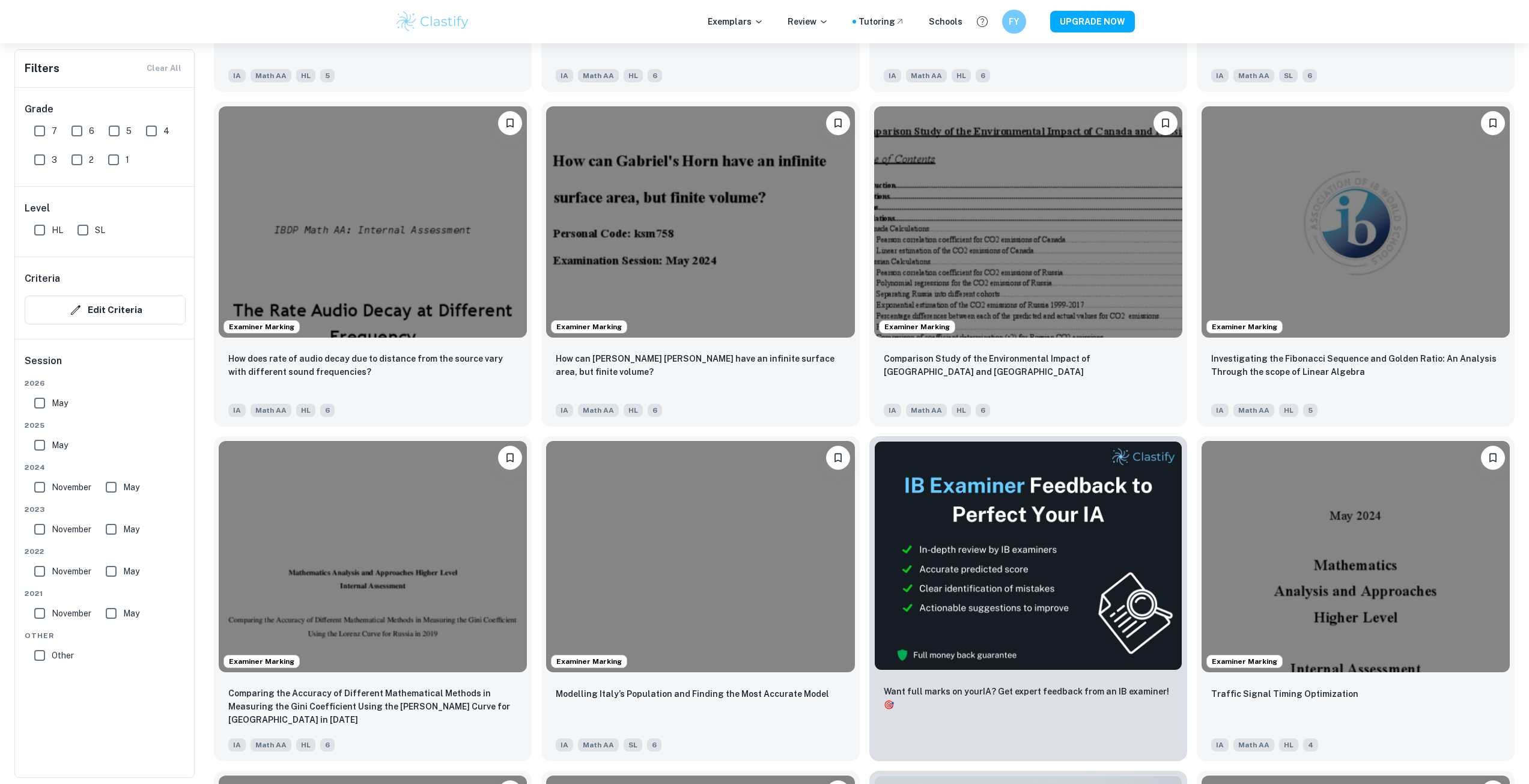
scroll to position [1041, 0]
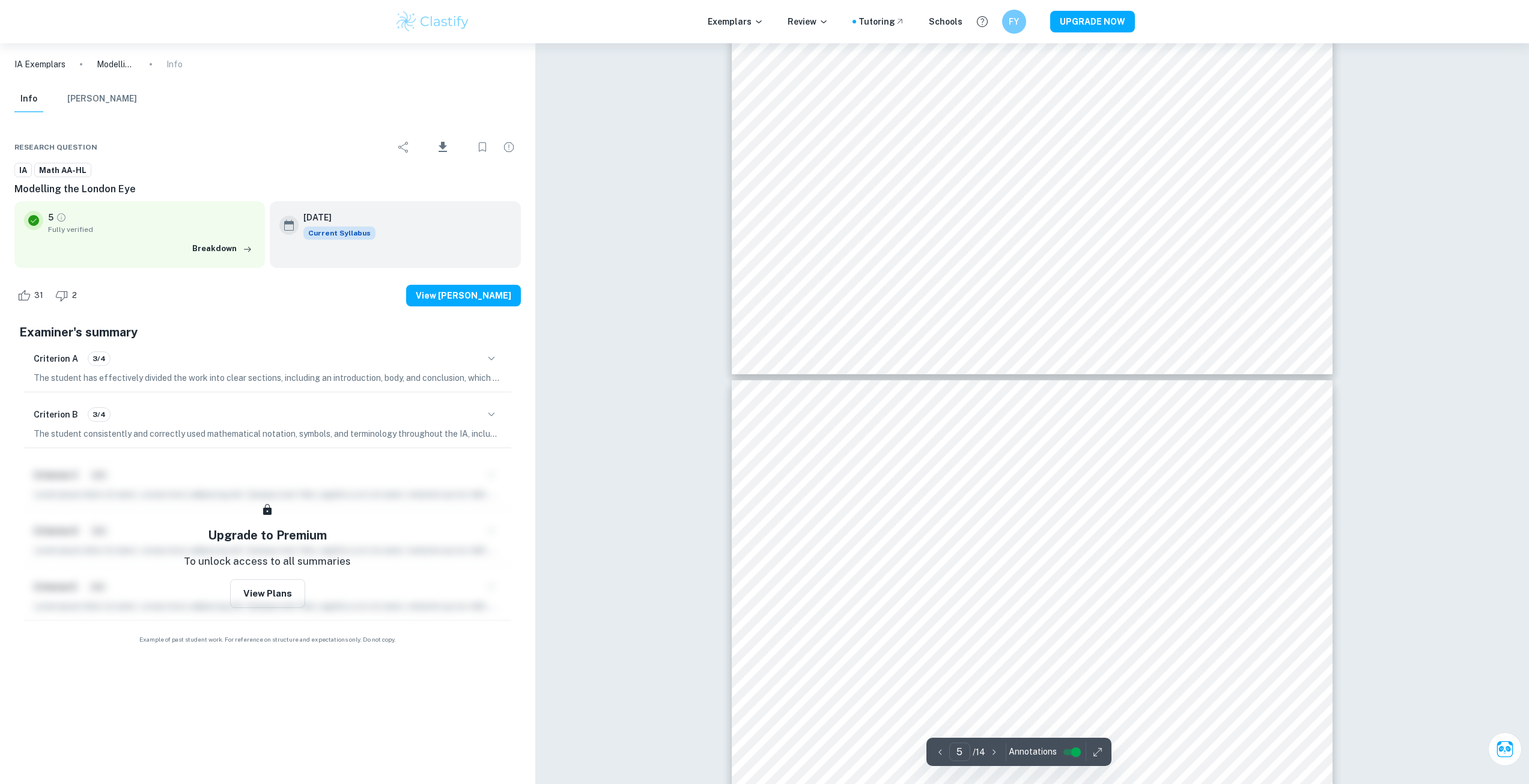
scroll to position [3844, 0]
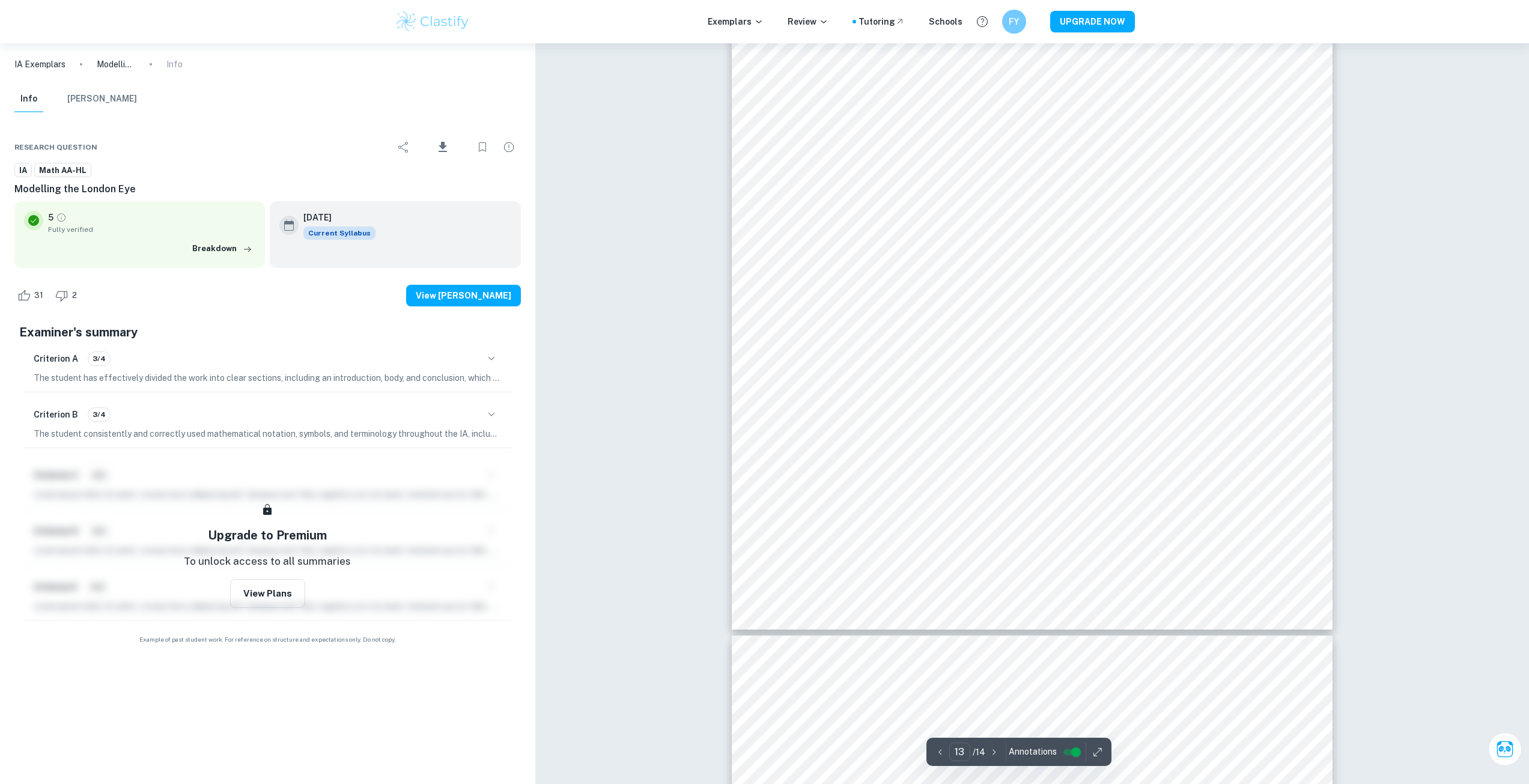
type input "14"
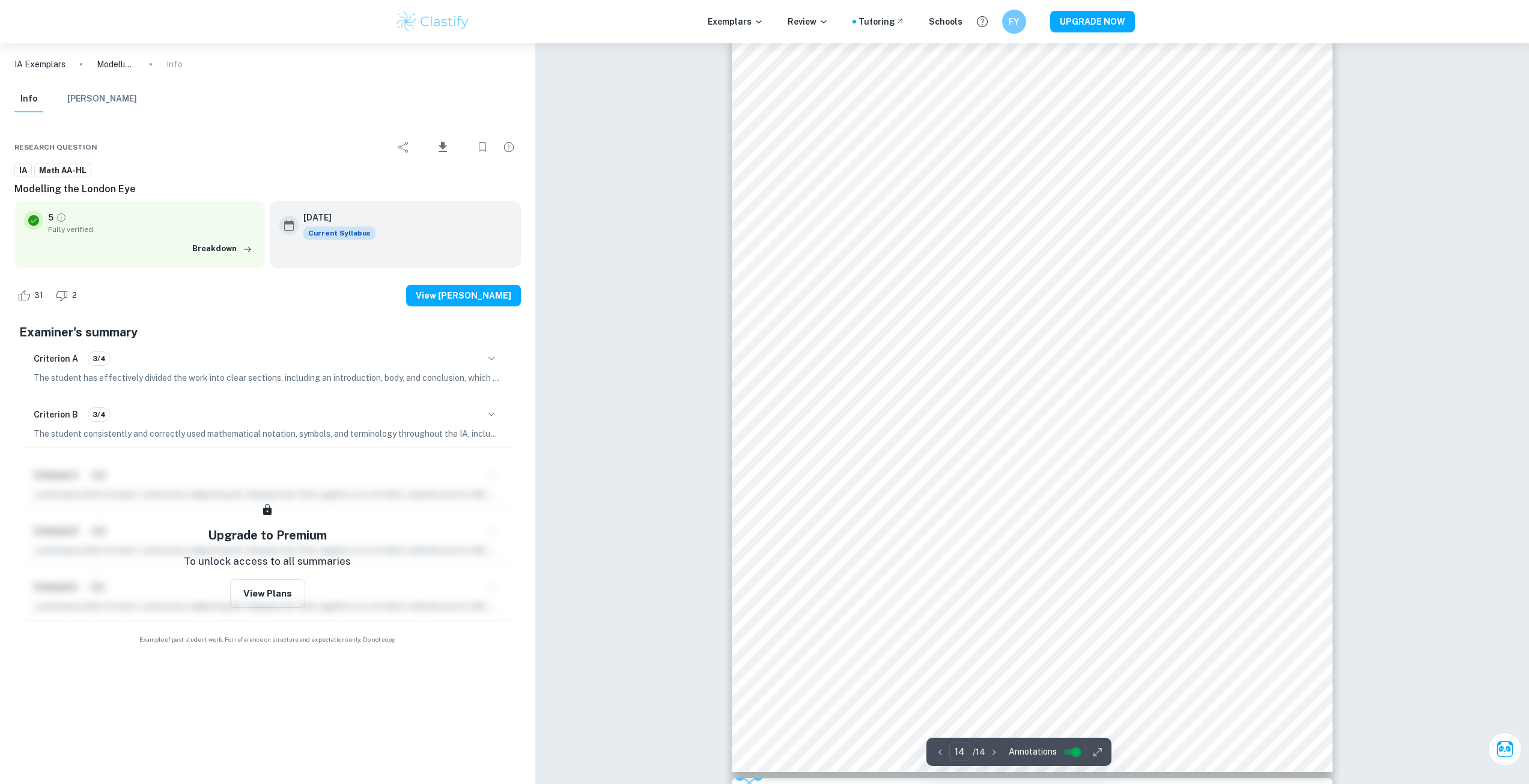
scroll to position [11614, 0]
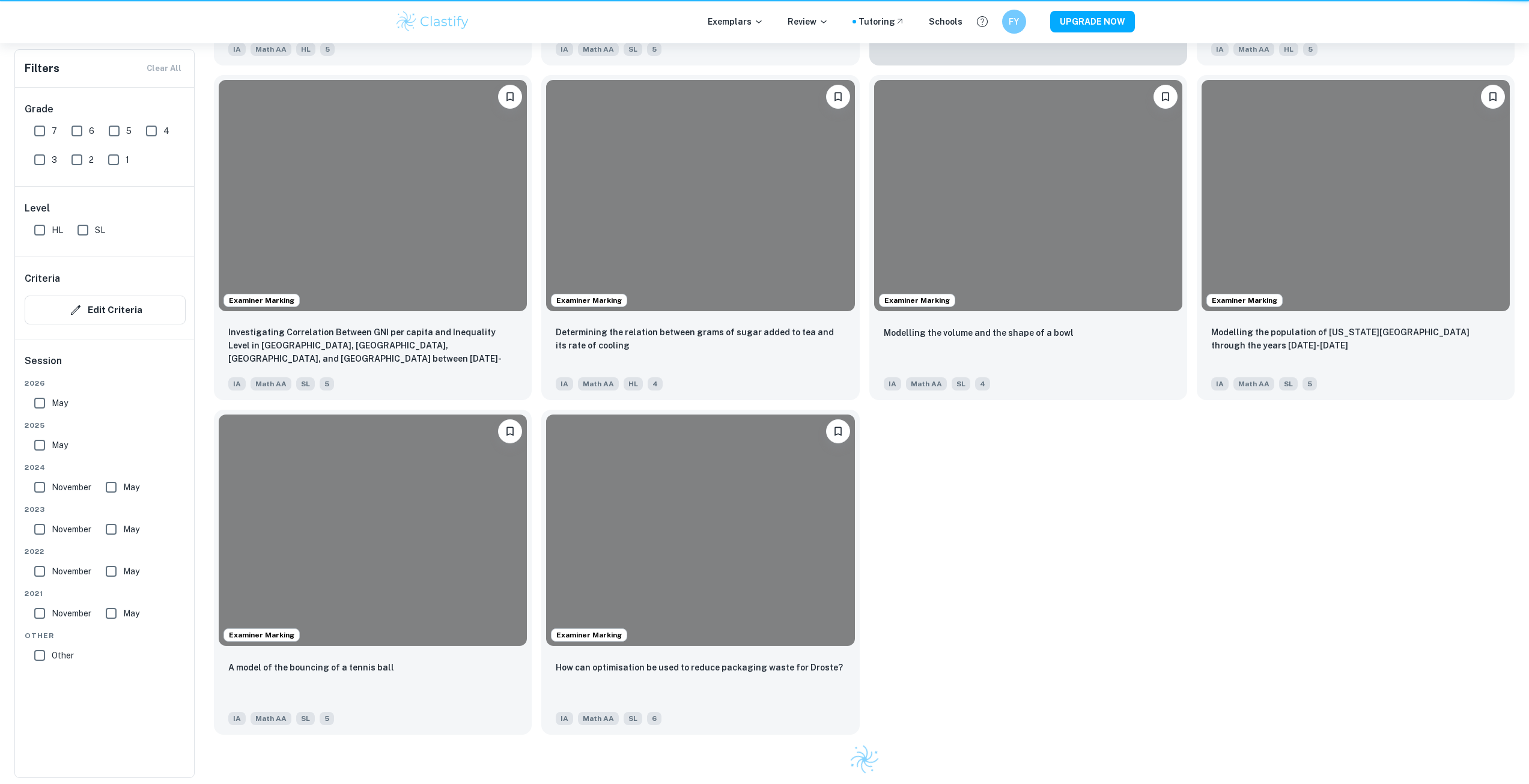
scroll to position [1041, 0]
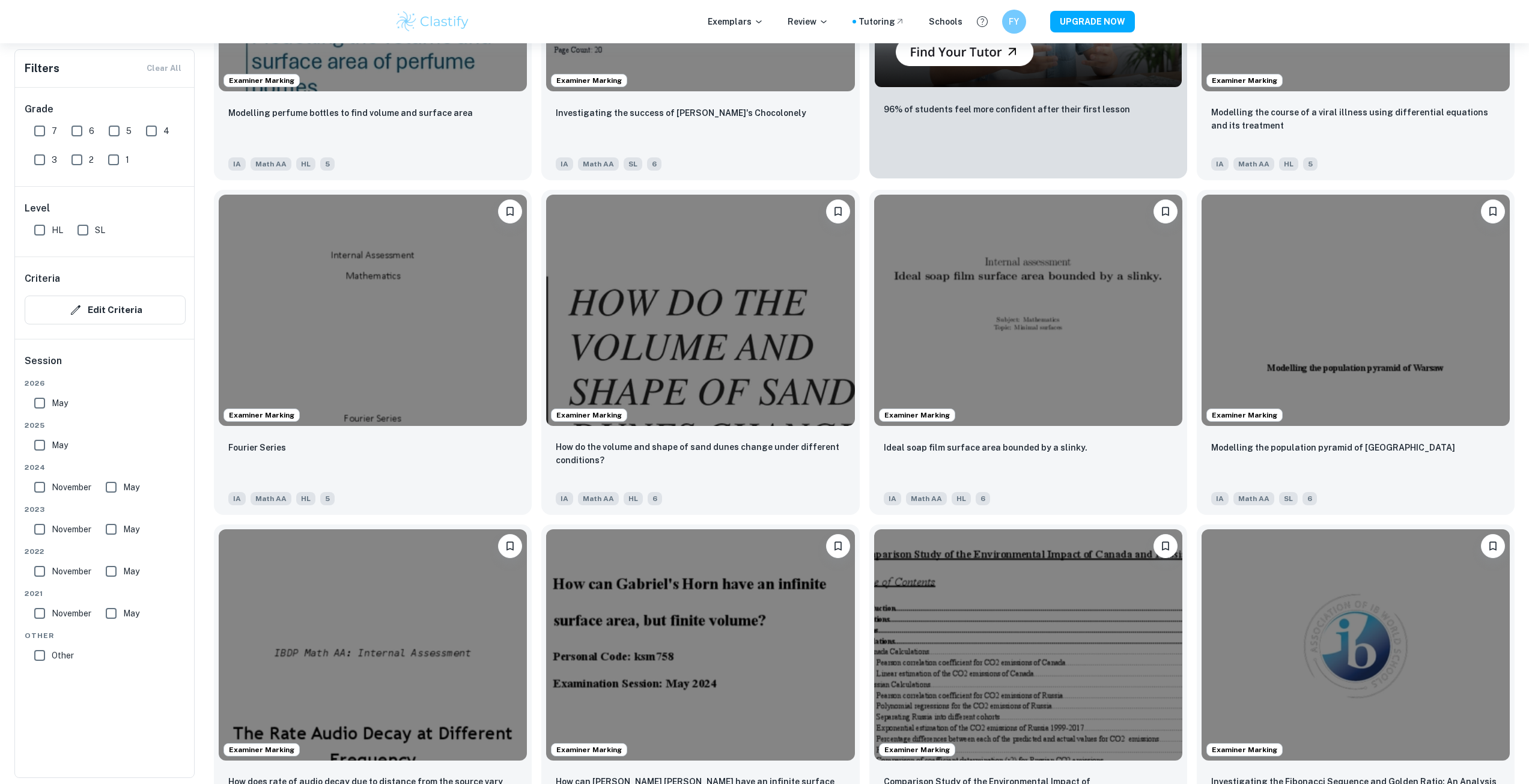
scroll to position [879, 0]
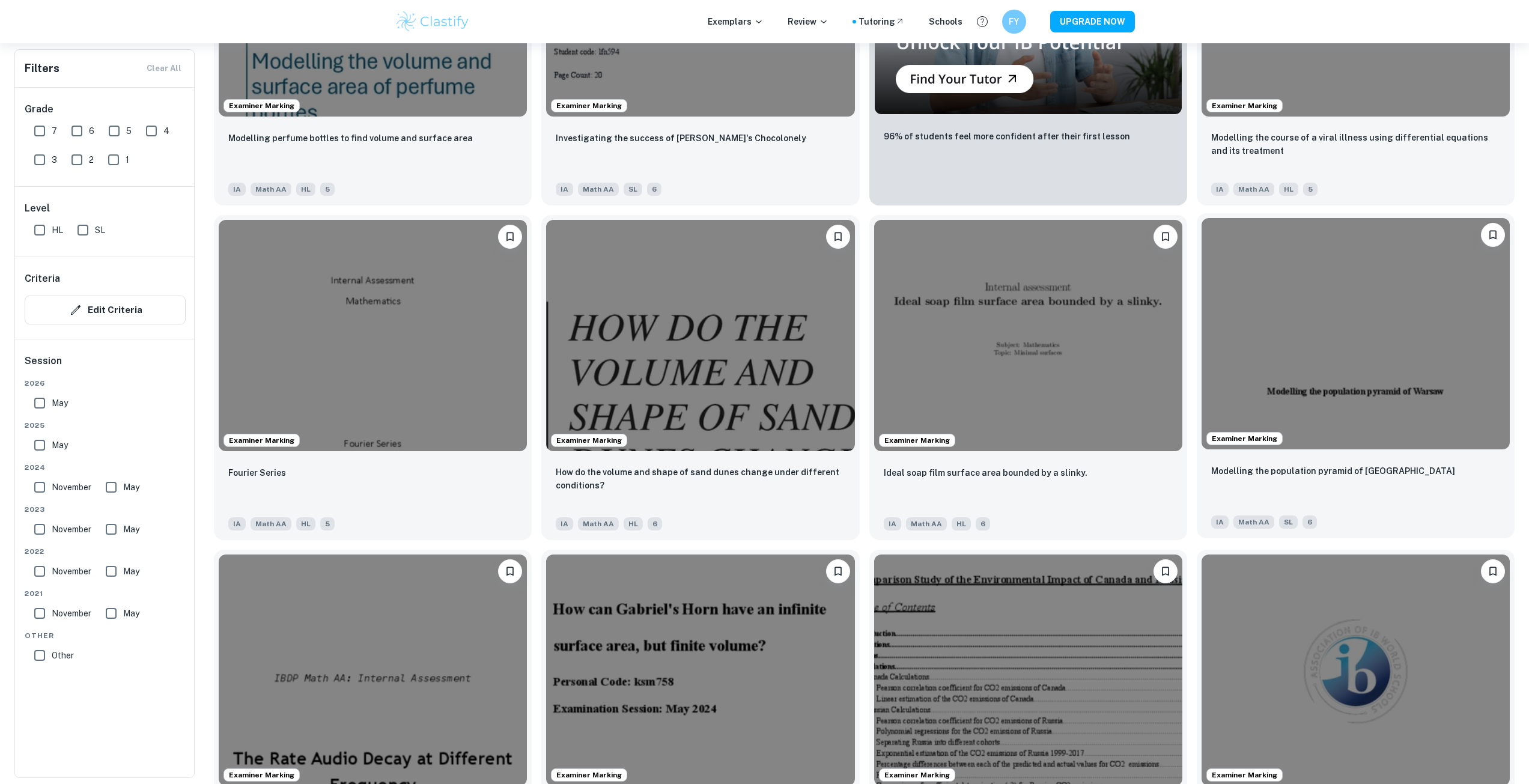
click at [1220, 297] on img at bounding box center [1356, 334] width 308 height 231
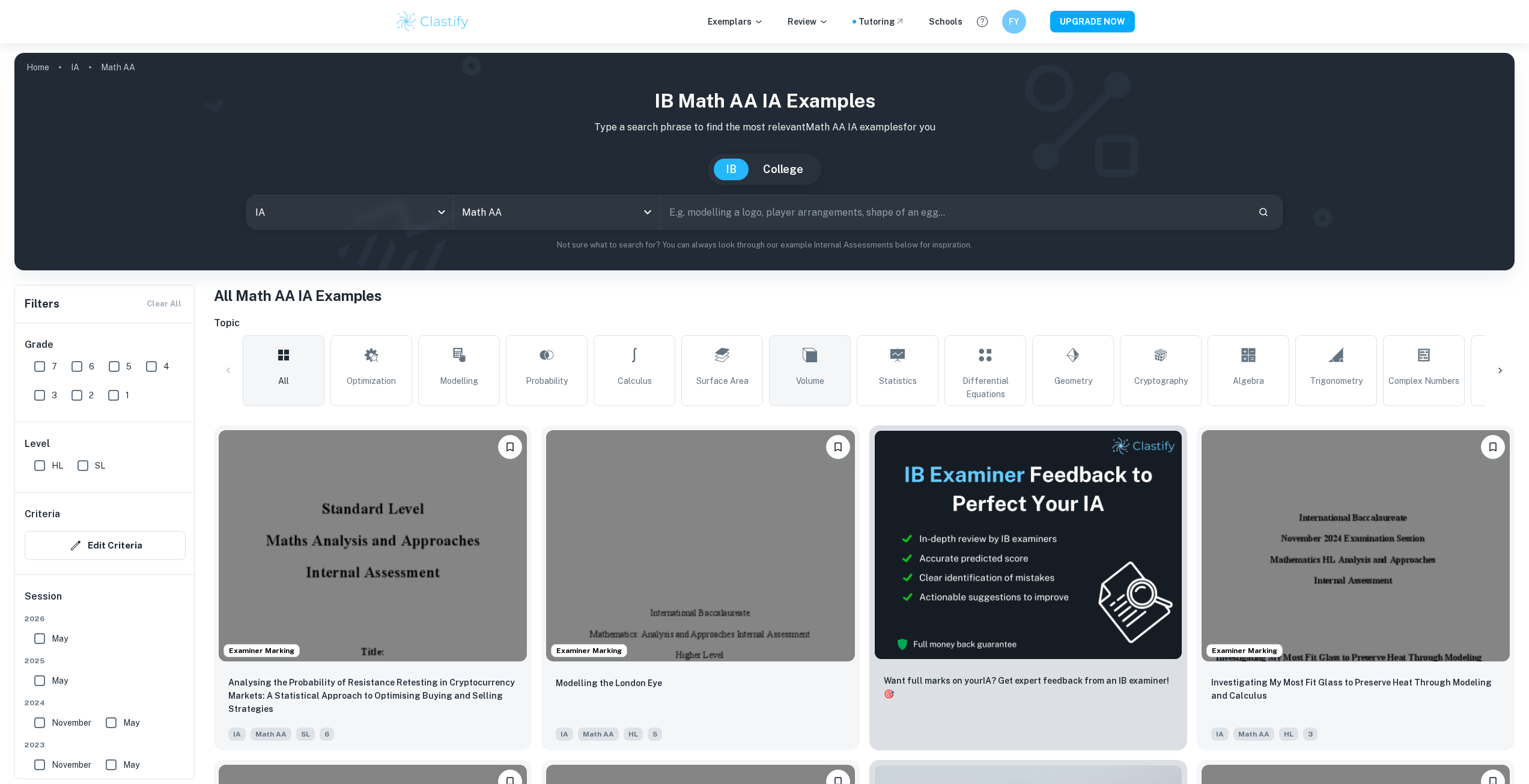
click at [793, 388] on link "Volume" at bounding box center [810, 370] width 82 height 71
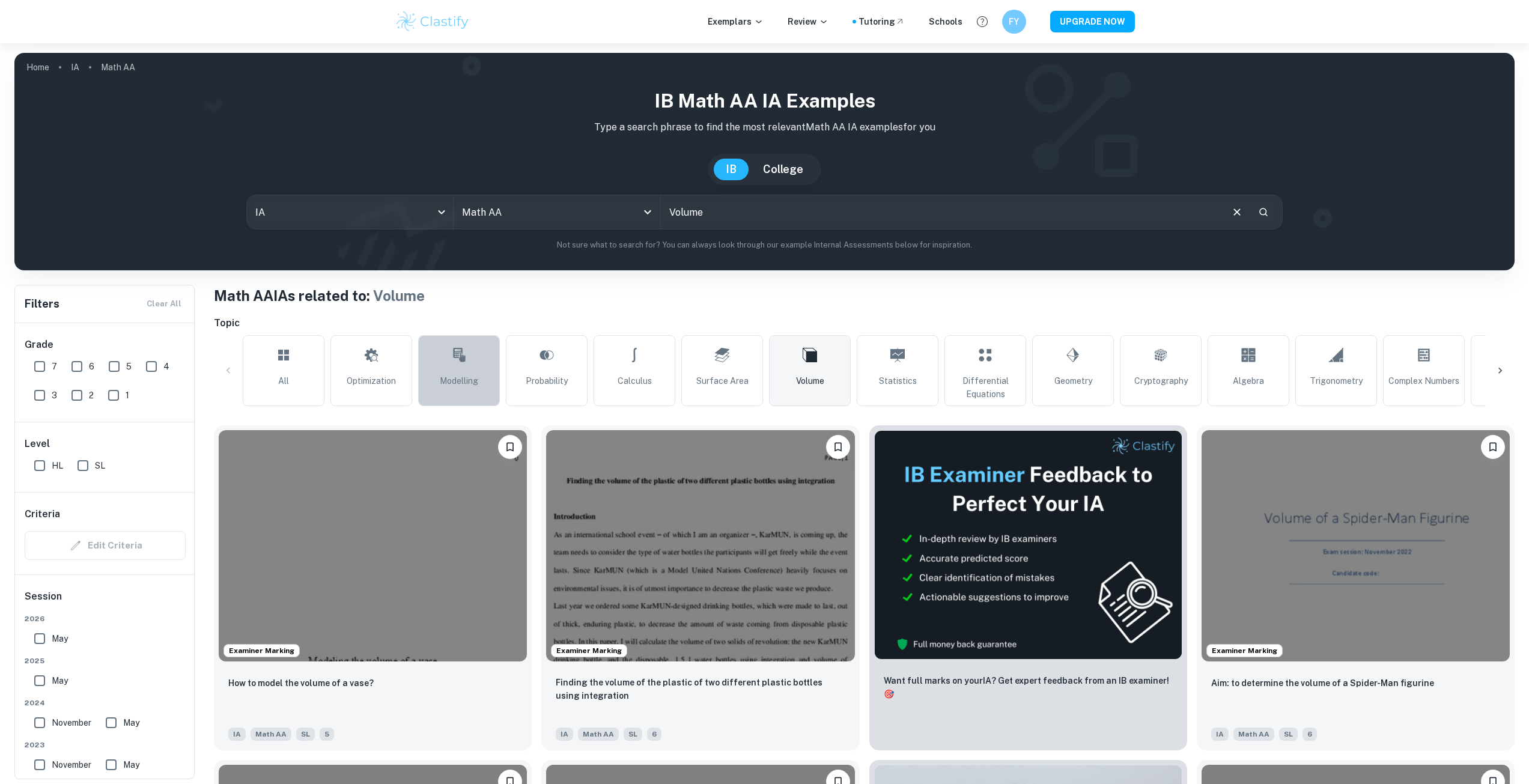
click at [467, 363] on link "Modelling" at bounding box center [459, 370] width 82 height 71
type input "Modelling"
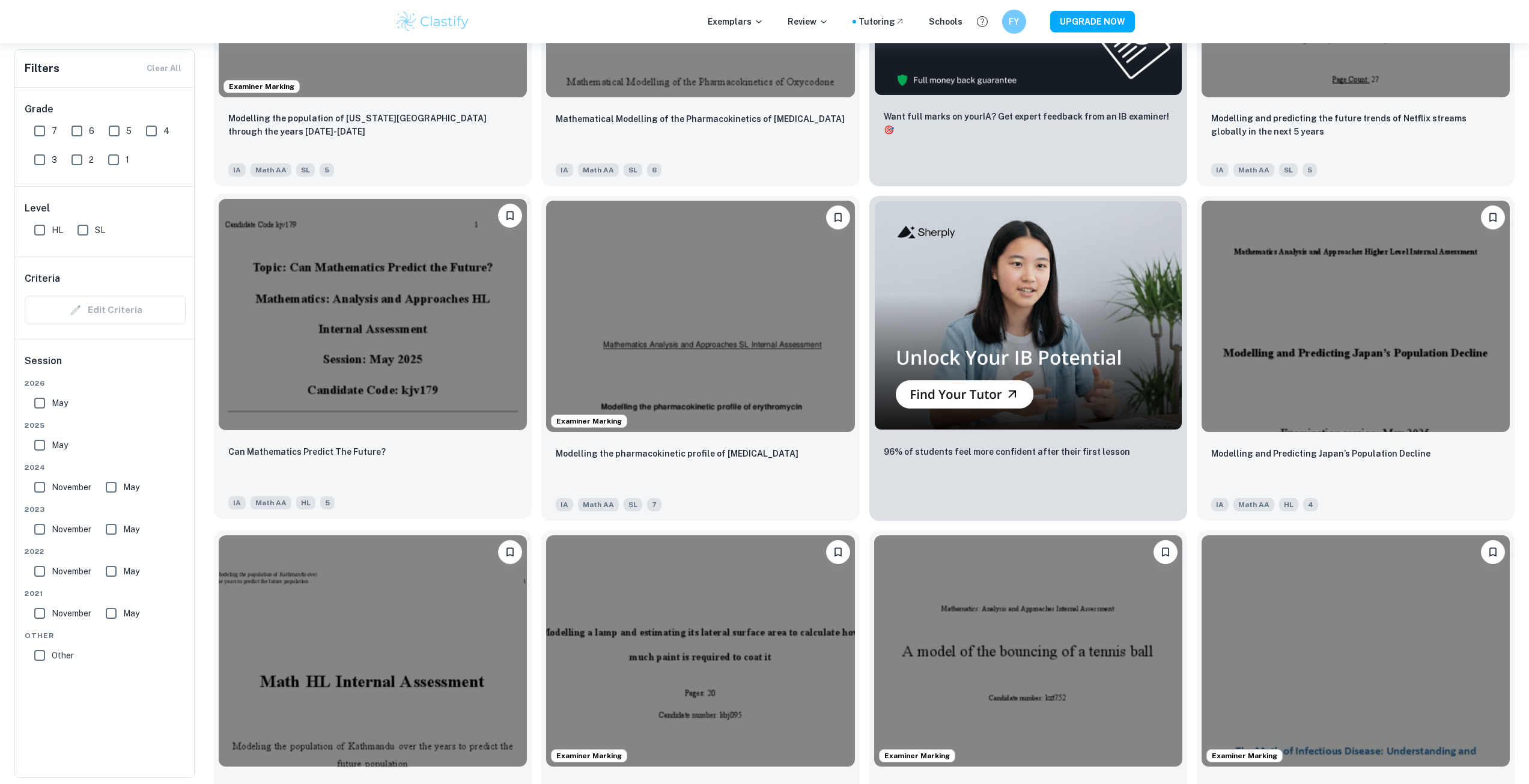
scroll to position [5846, 0]
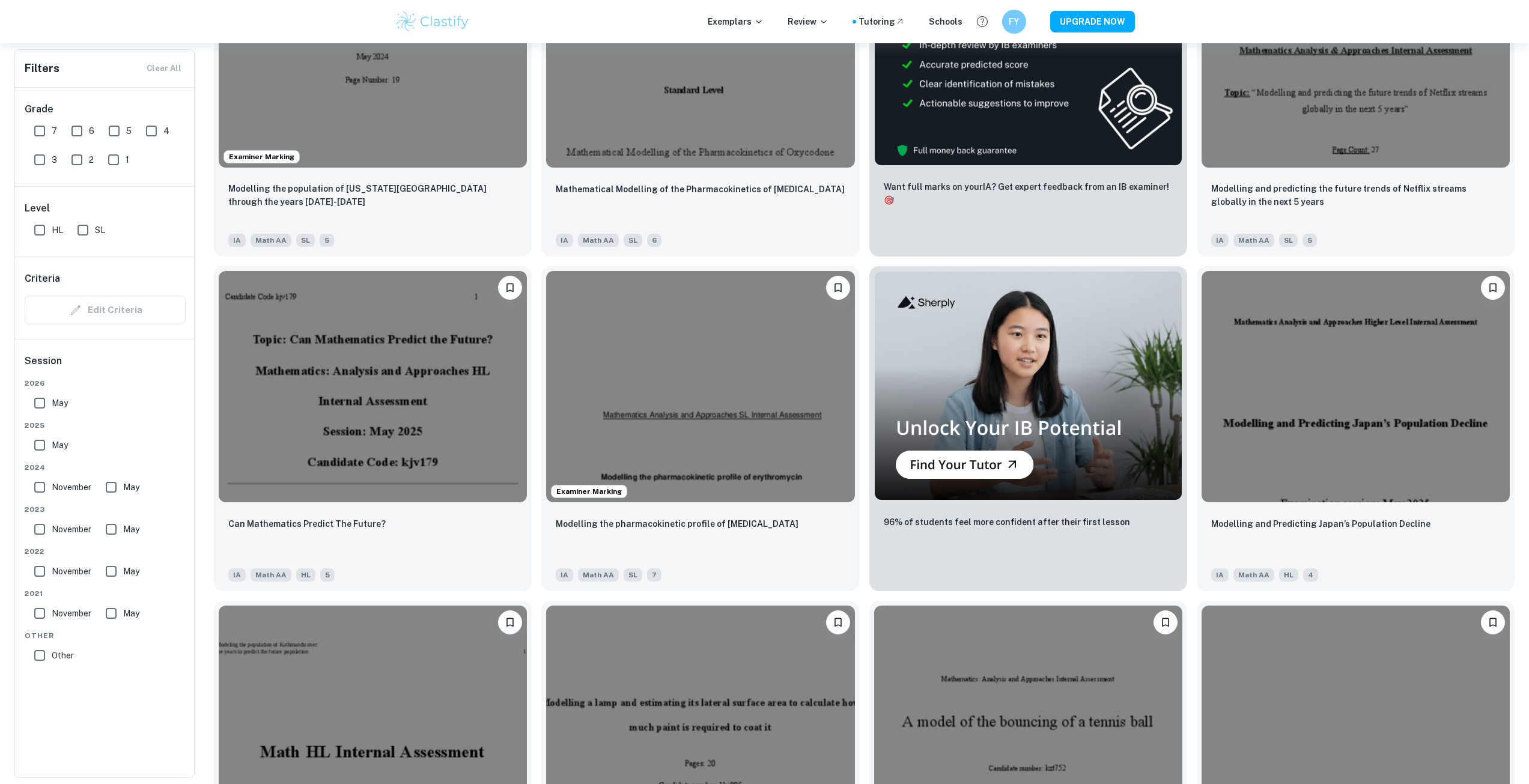
click at [34, 233] on input "HL" at bounding box center [40, 230] width 24 height 24
checkbox input "true"
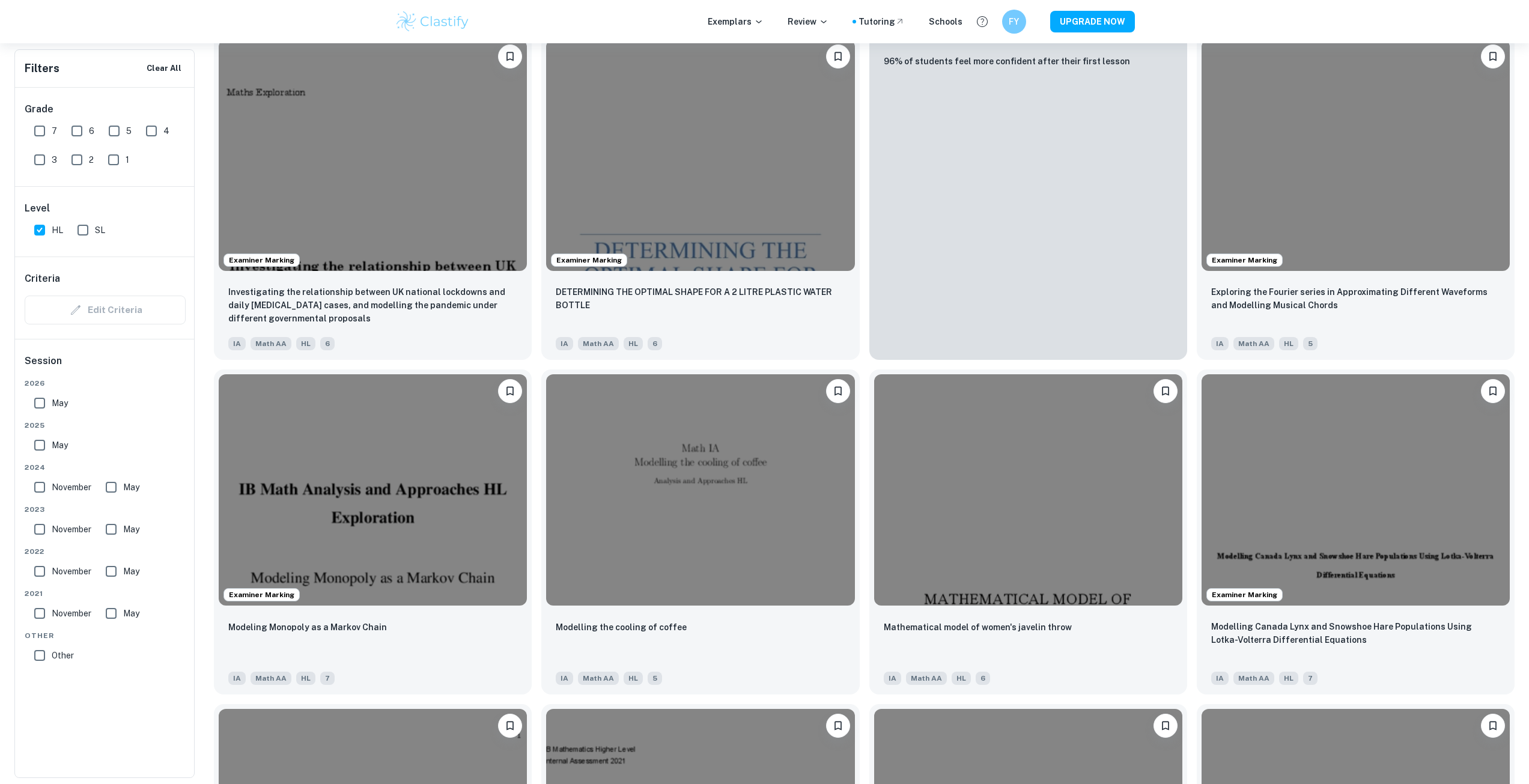
scroll to position [4477, 0]
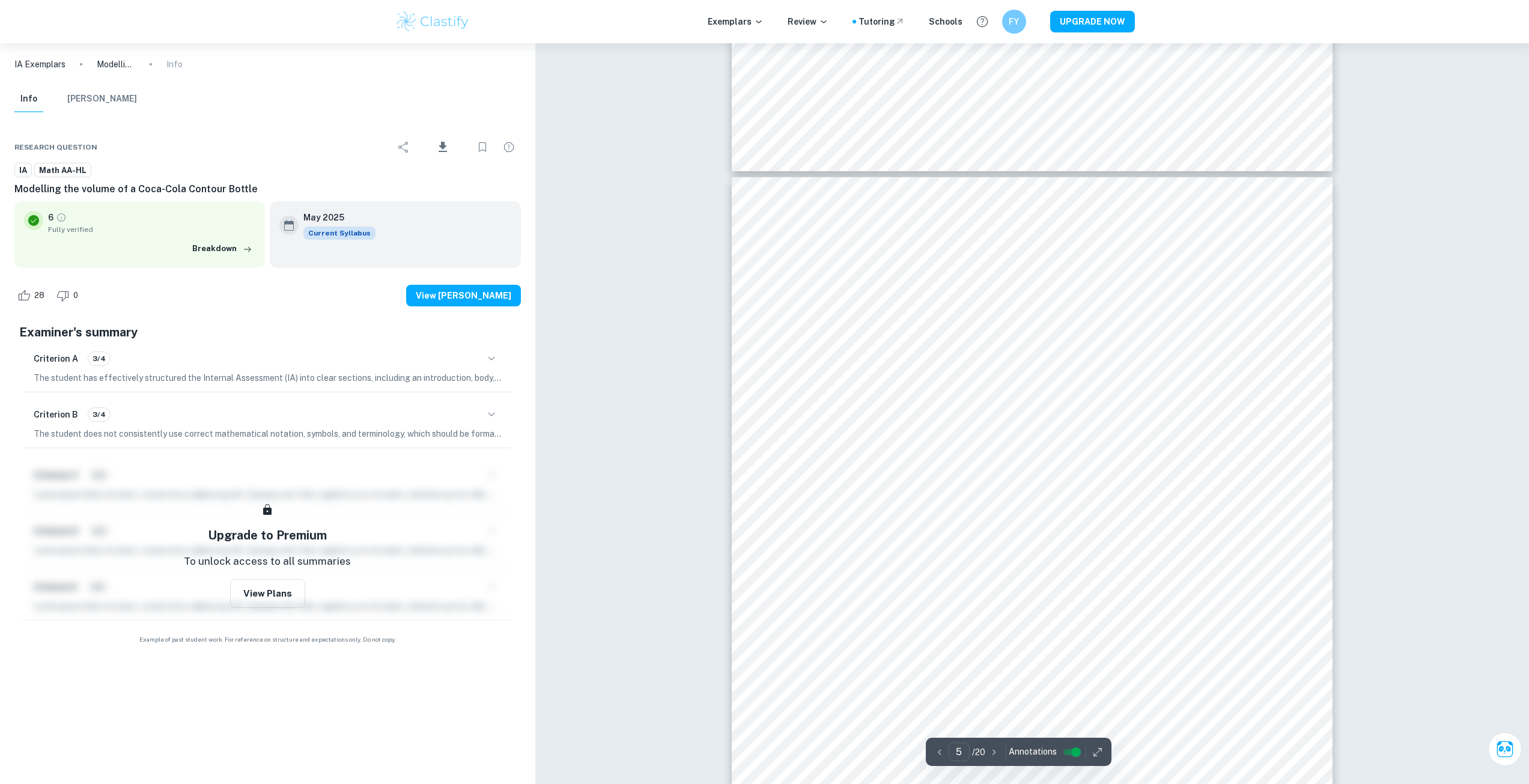
scroll to position [3684, 0]
type input "20"
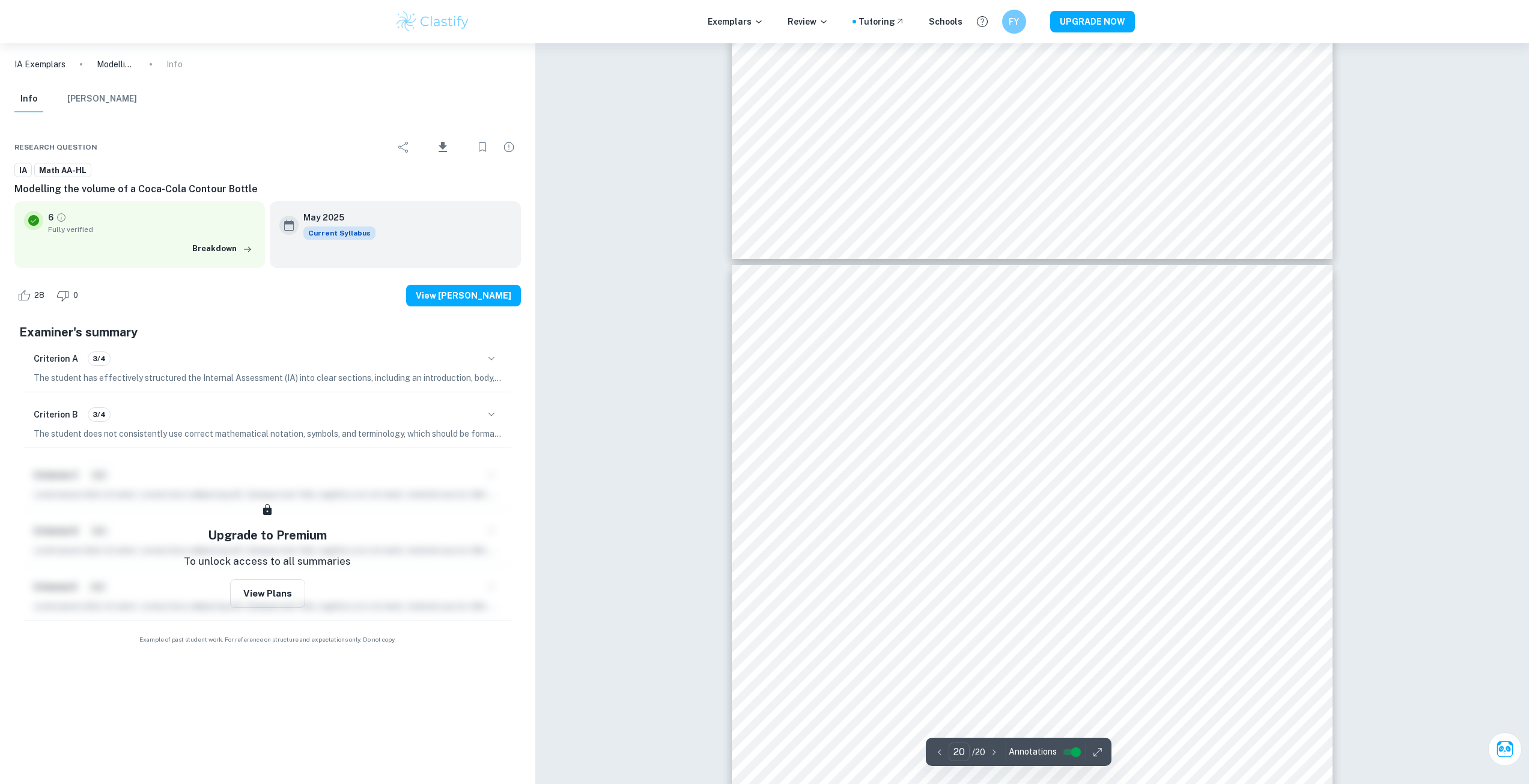
scroll to position [15327, 0]
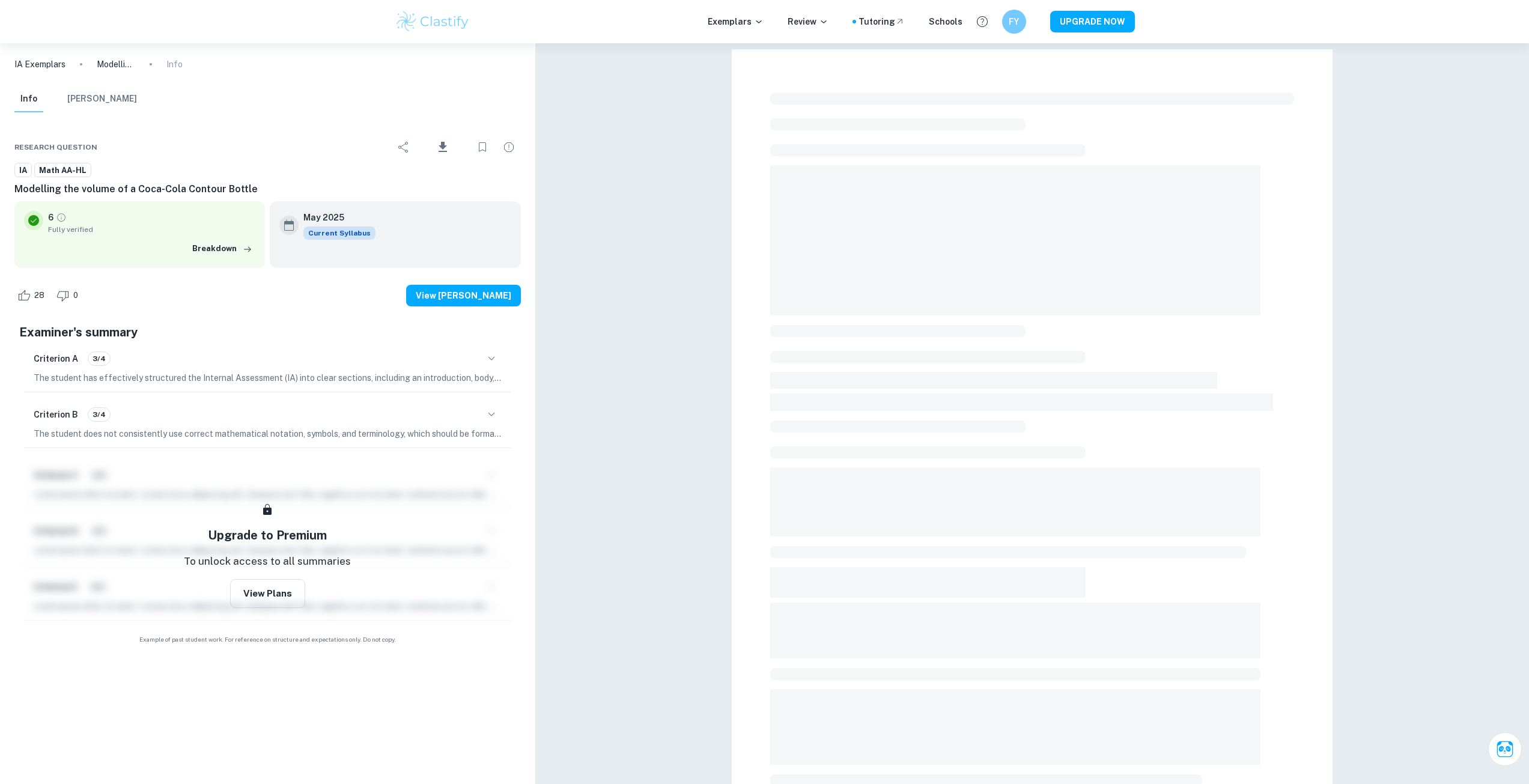
click at [411, 411] on div "Criterion B 3/4" at bounding box center [268, 414] width 468 height 21
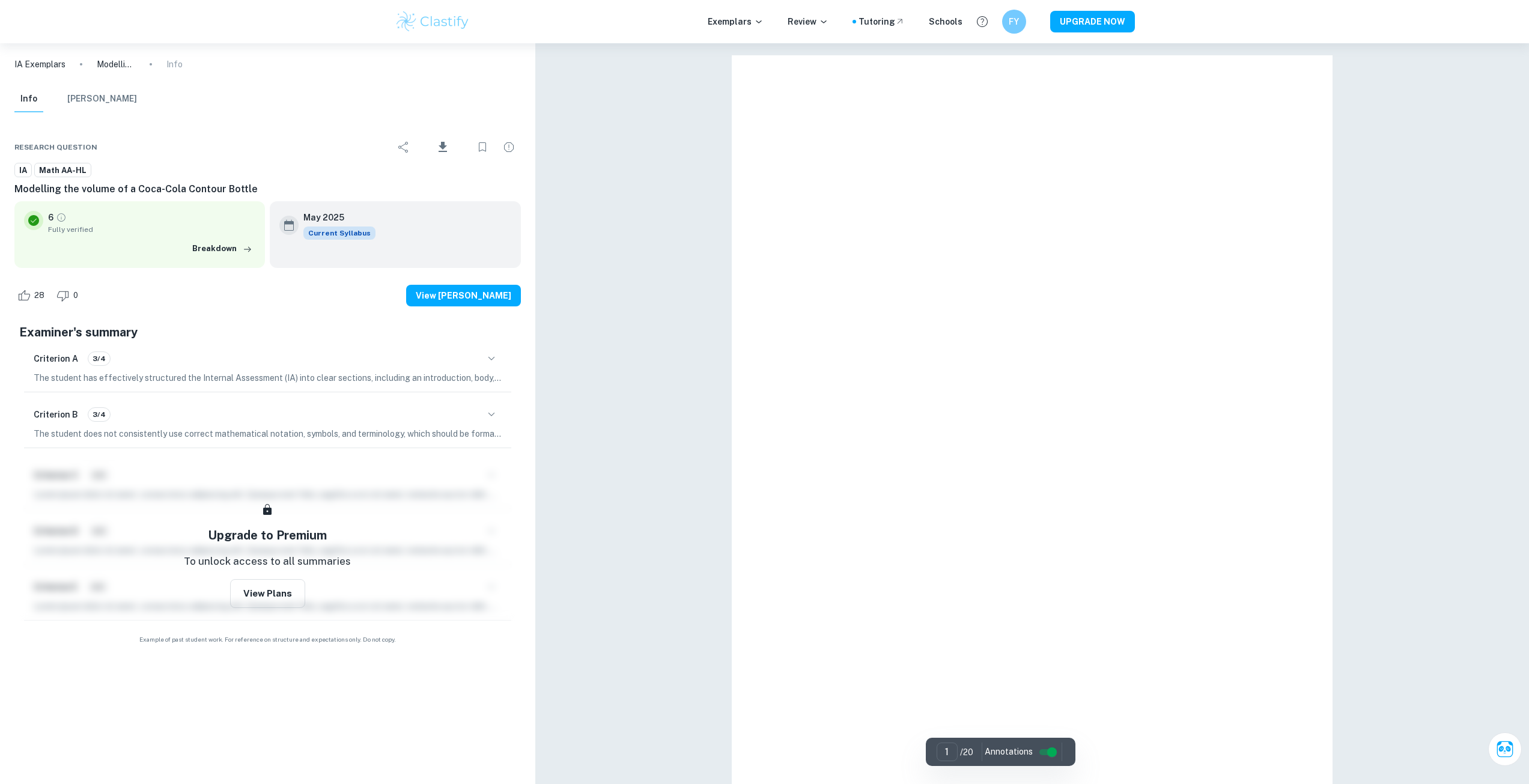
click at [488, 425] on div "Criterion B 3/4 The student does not consistently use correct mathematical nota…" at bounding box center [268, 422] width 487 height 50
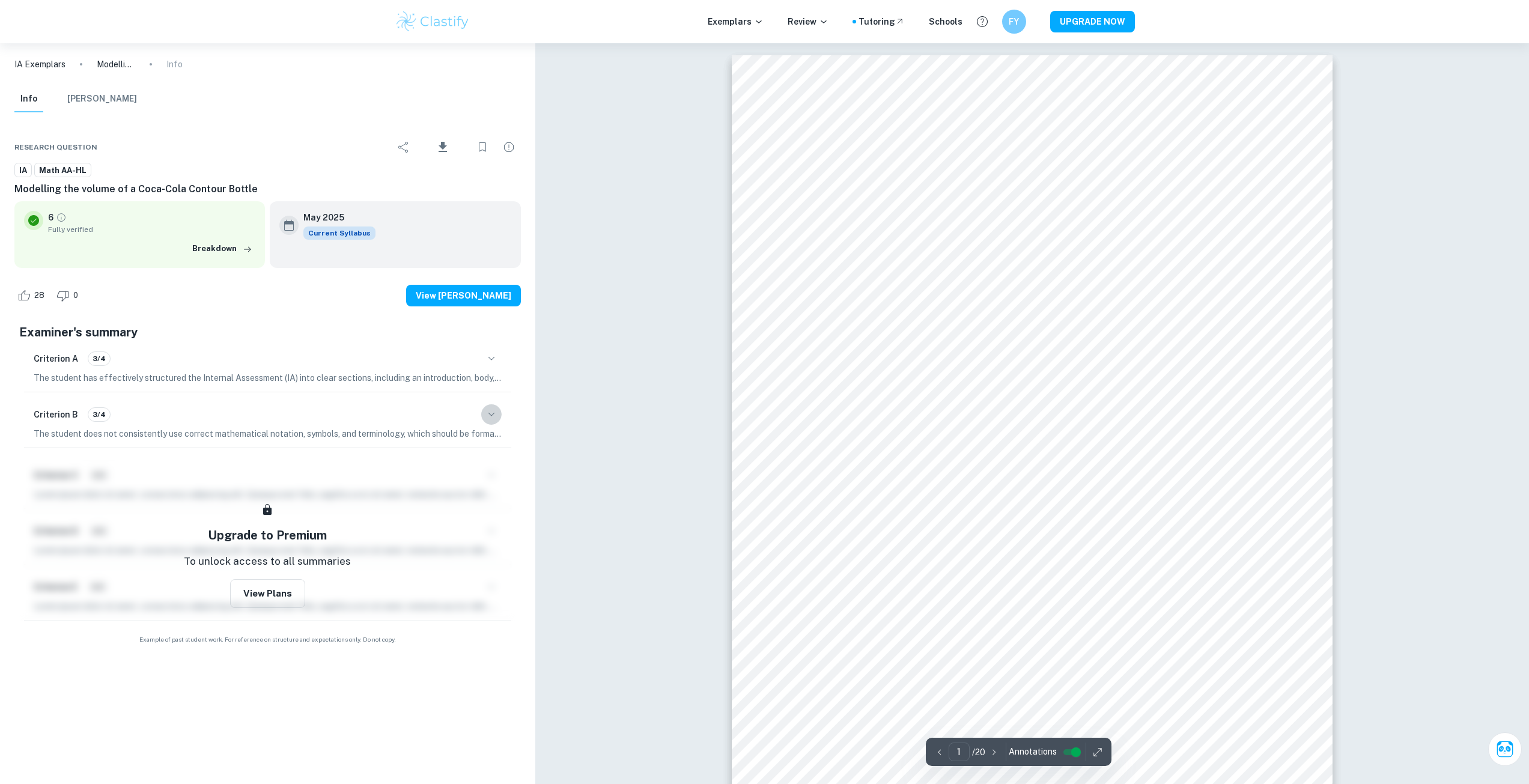
click at [493, 416] on icon "button" at bounding box center [491, 414] width 15 height 15
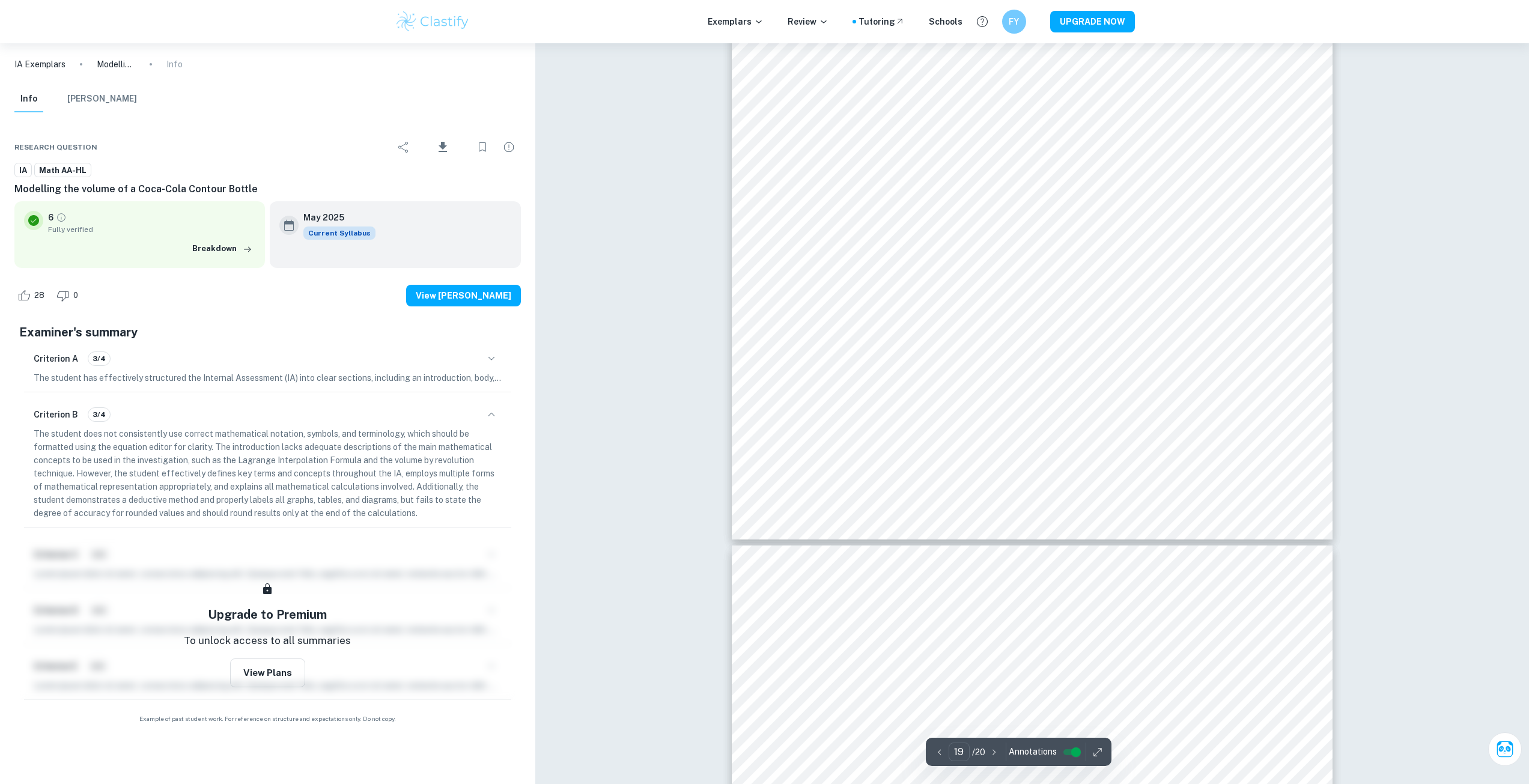
scroll to position [15097, 0]
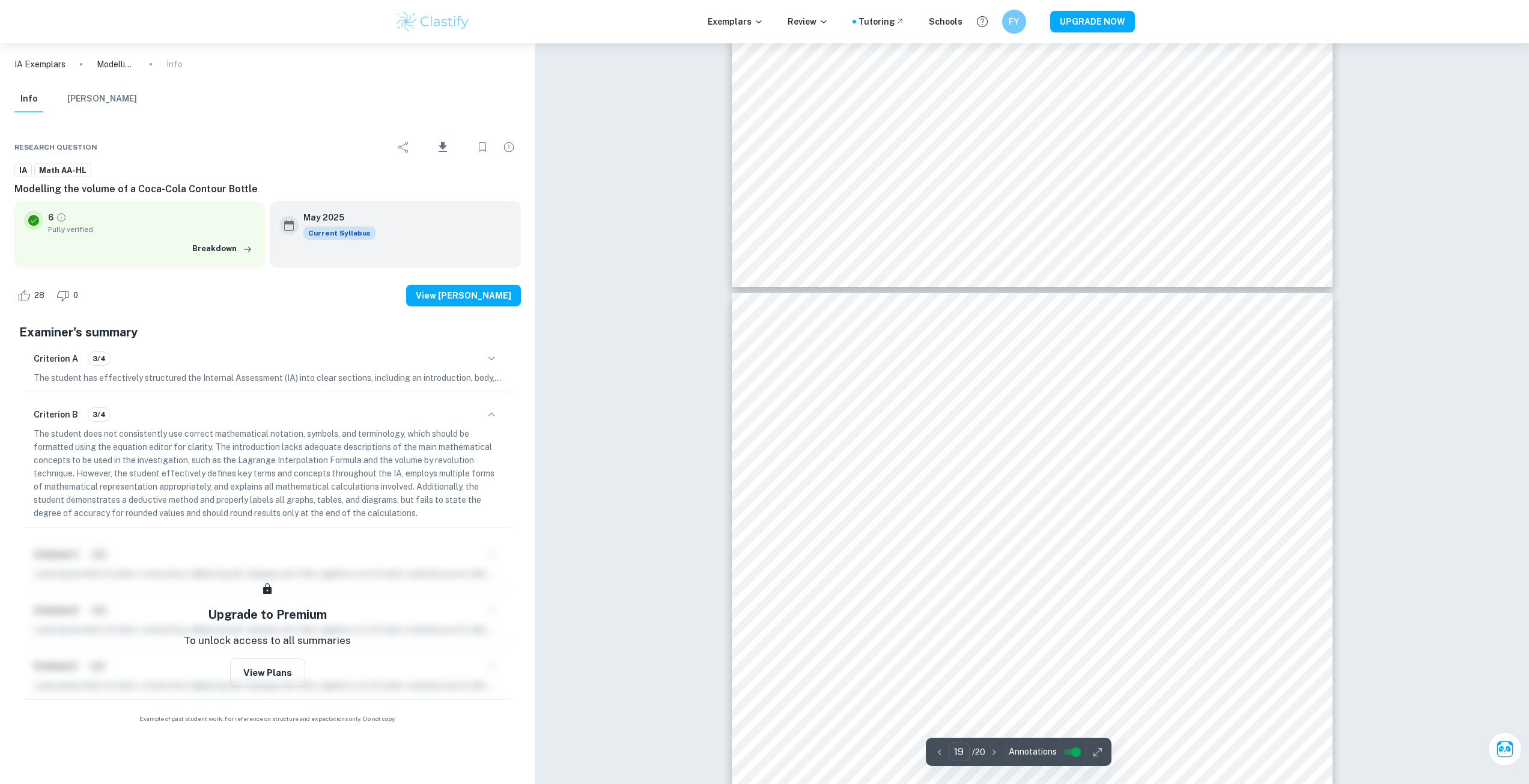
type input "20"
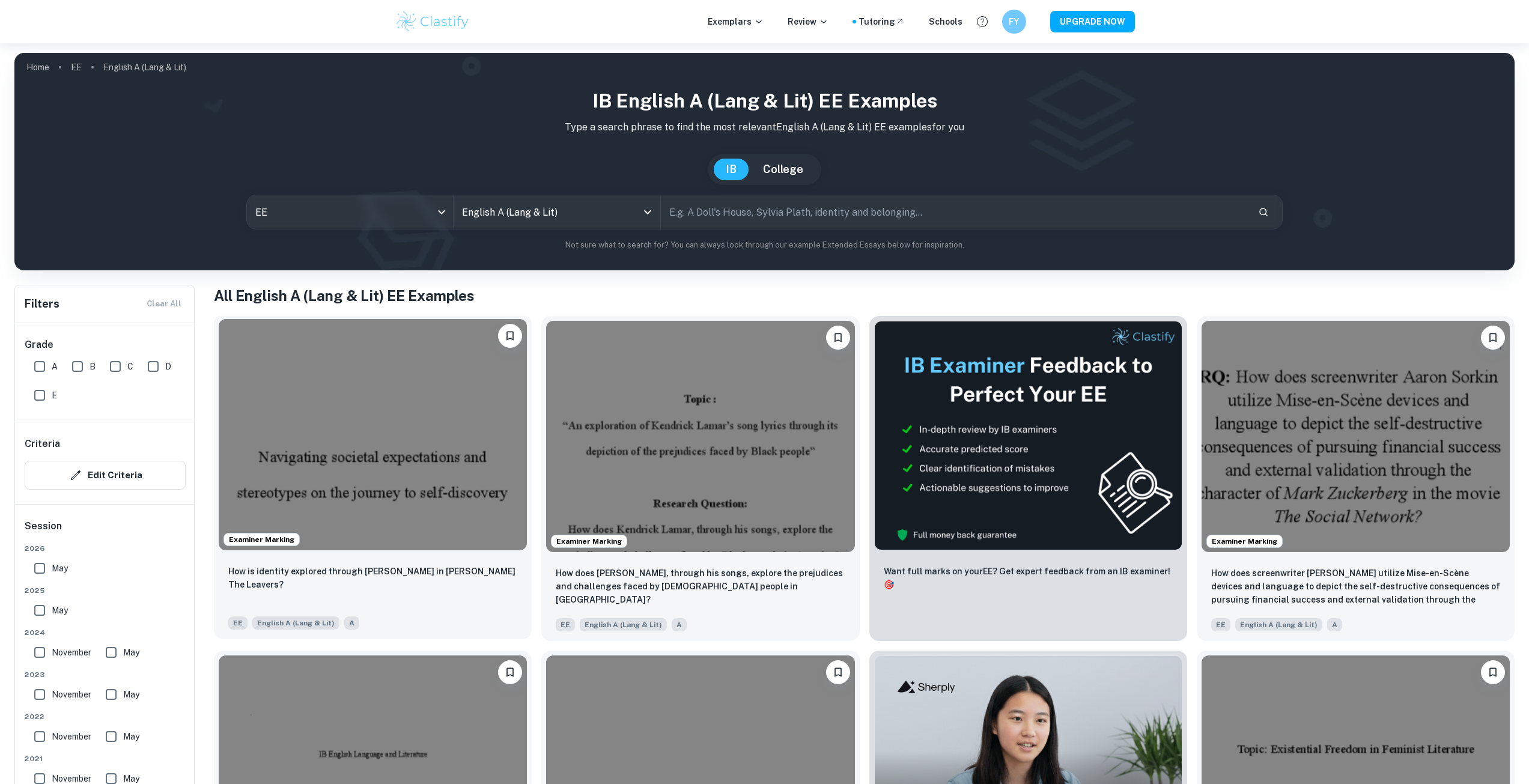
click at [461, 527] on img at bounding box center [373, 434] width 308 height 231
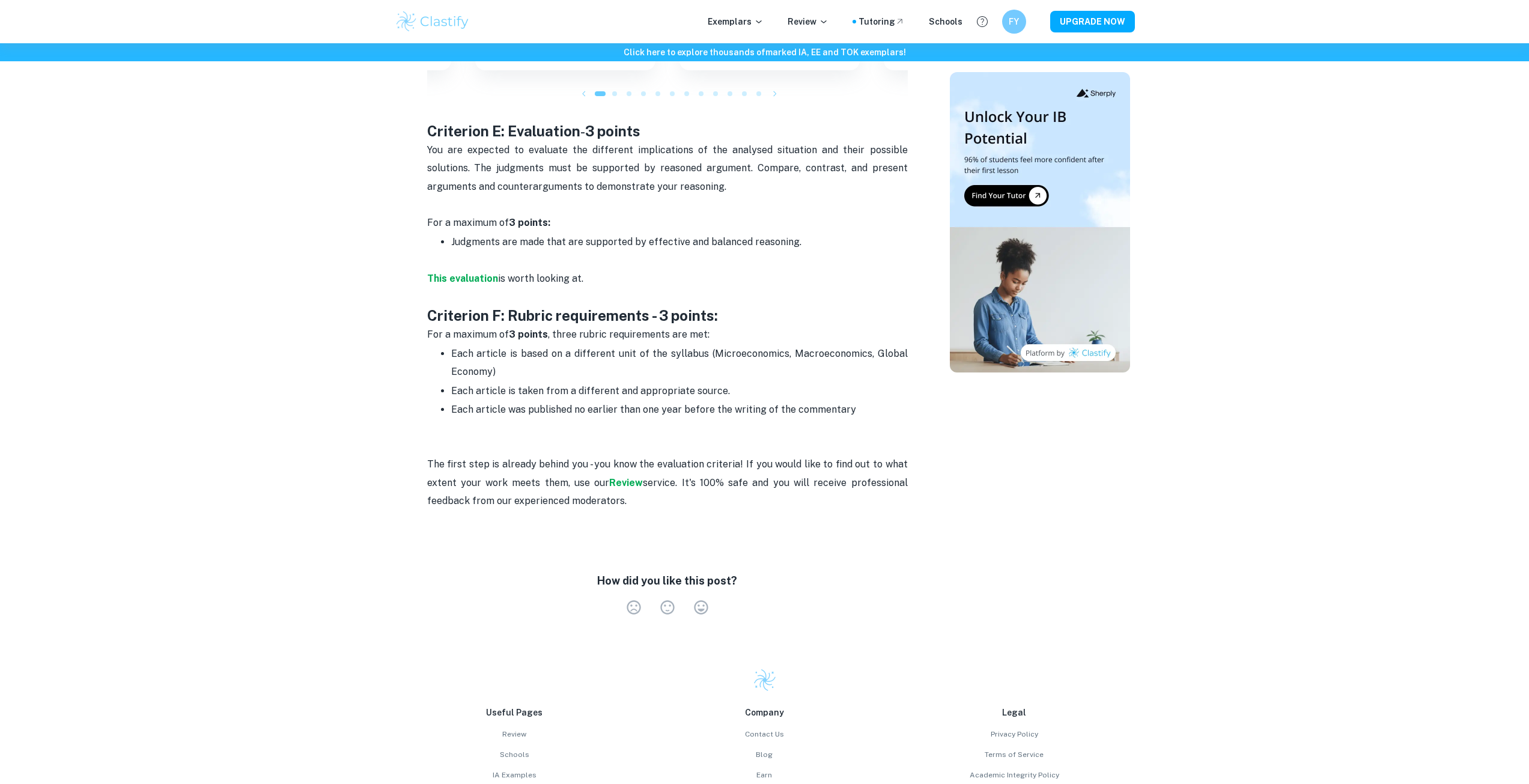
scroll to position [1602, 0]
